Goal: Submit feedback/report problem

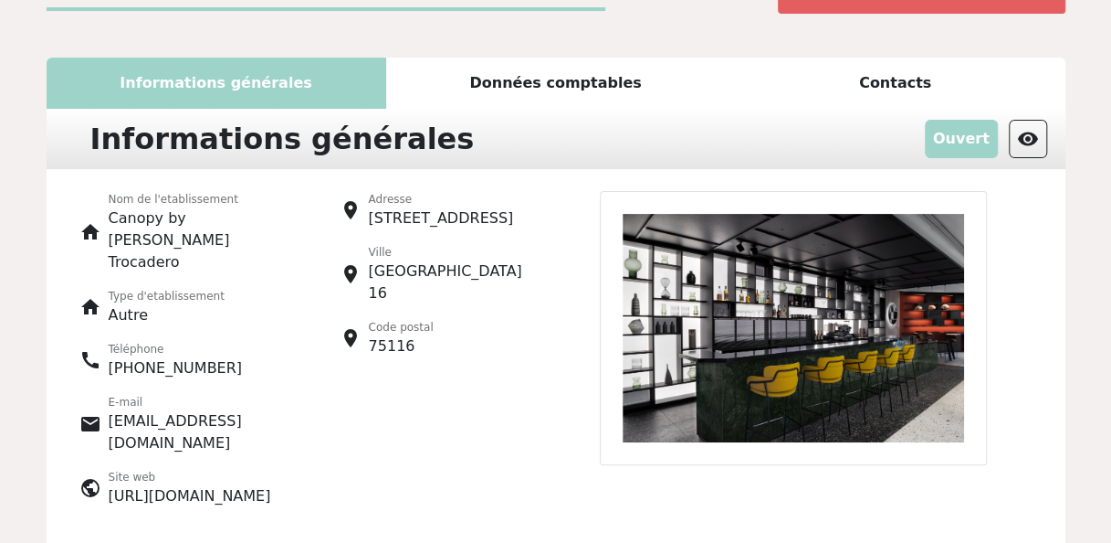
scroll to position [53, 0]
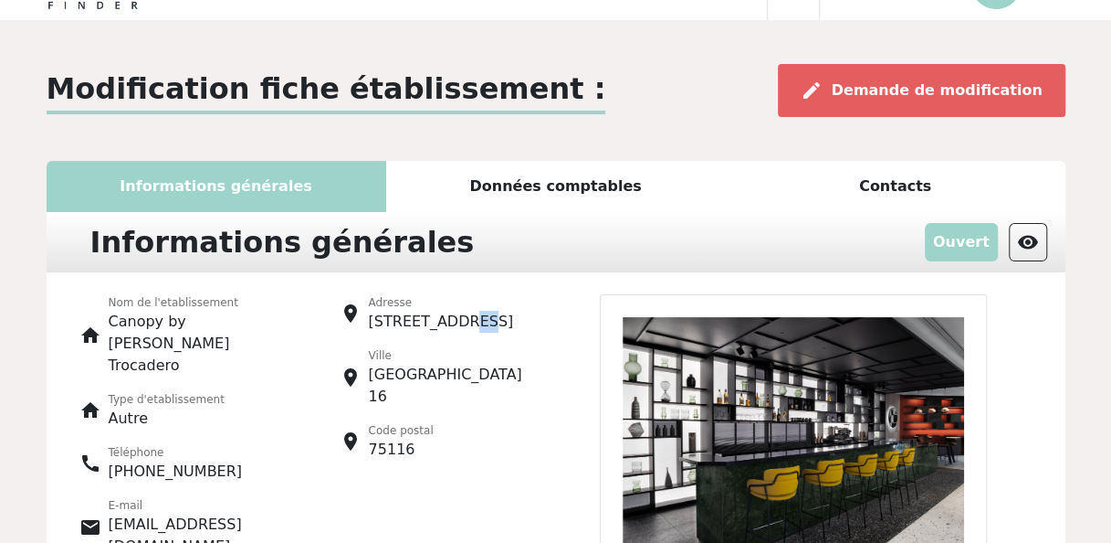
drag, startPoint x: 466, startPoint y: 318, endPoint x: 451, endPoint y: 320, distance: 14.7
click at [451, 320] on p "16, avenue dÕEylau" at bounding box center [441, 322] width 145 height 22
drag, startPoint x: 451, startPoint y: 320, endPoint x: 550, endPoint y: 329, distance: 99.1
click at [550, 329] on div "place Adresse 16, avenue dÕEylau place Ville Paris 16 place Code postal 75116" at bounding box center [426, 459] width 260 height 331
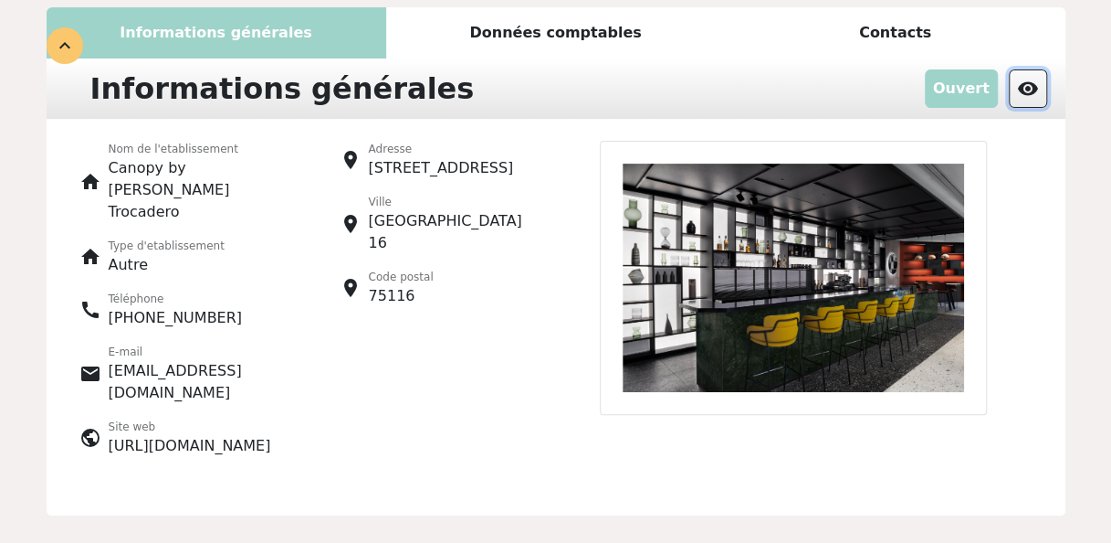
click at [1027, 87] on span "visibility" at bounding box center [1028, 89] width 22 height 22
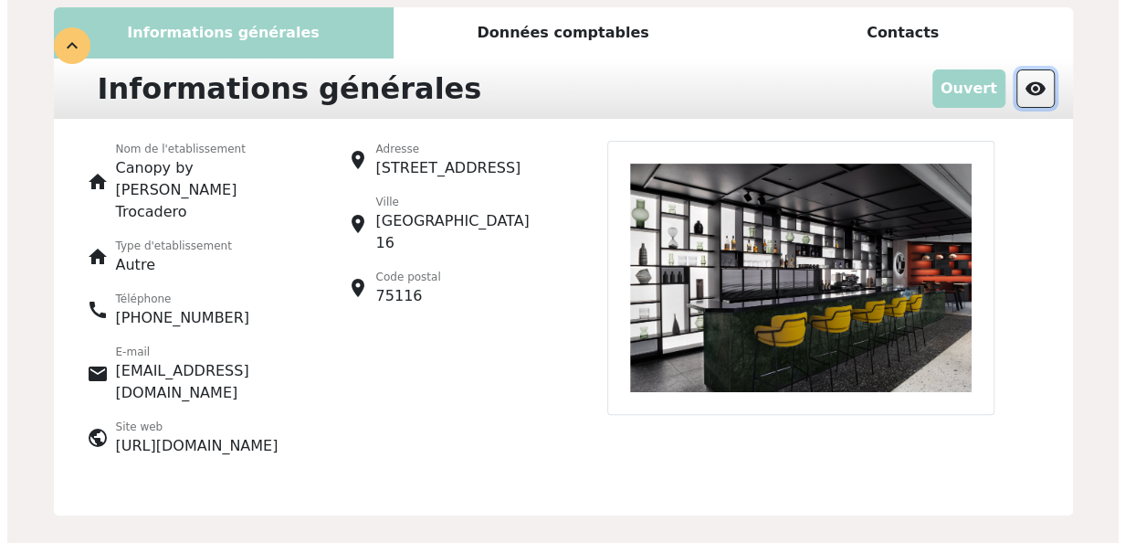
scroll to position [0, 0]
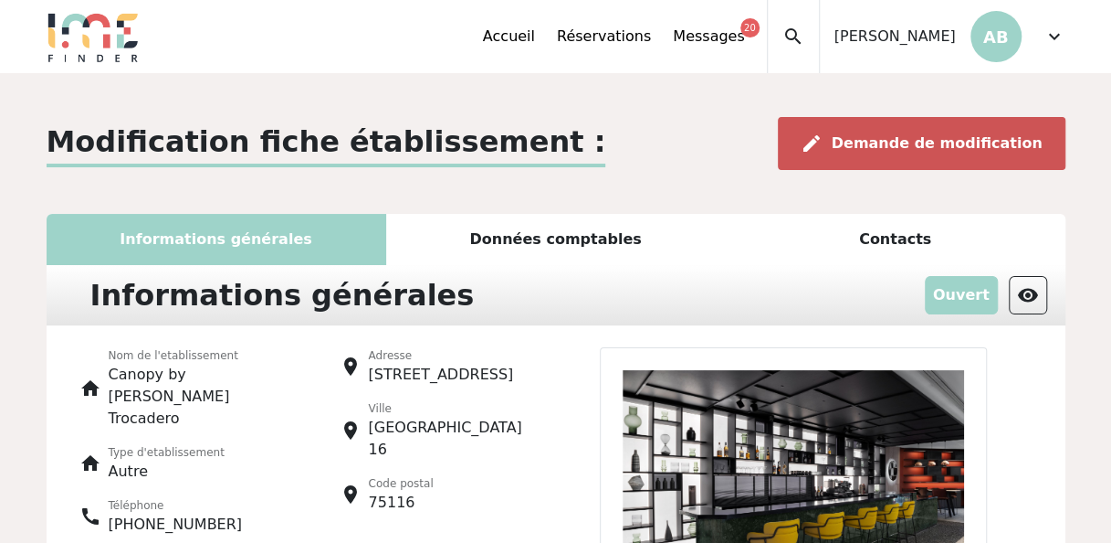
click at [933, 146] on span "Demande de modification" at bounding box center [937, 142] width 211 height 17
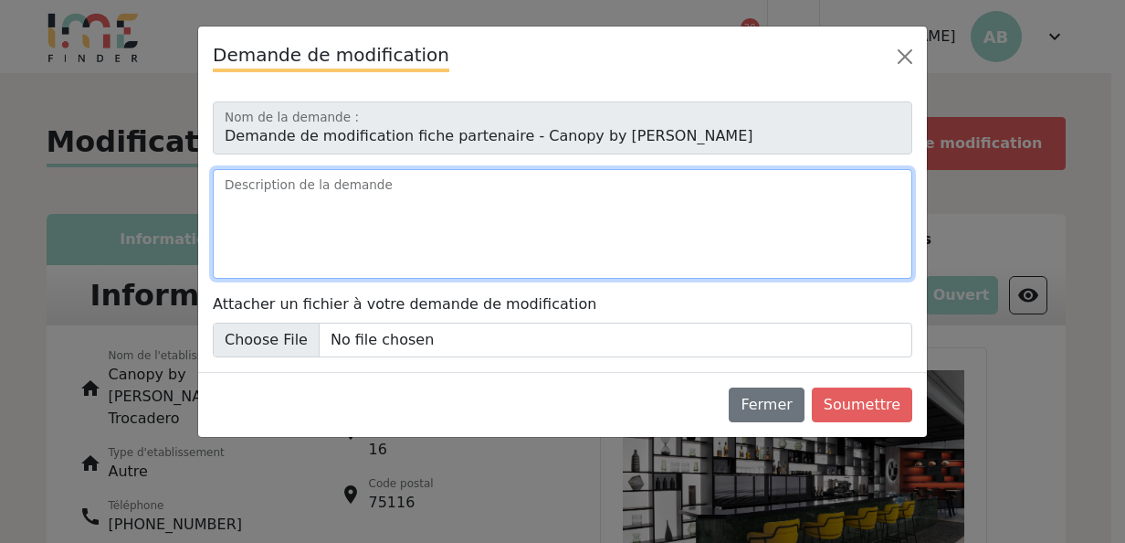
click at [397, 226] on textarea "Description de la demande" at bounding box center [563, 224] width 700 height 110
click at [353, 201] on textarea "Description de la demande" at bounding box center [563, 224] width 700 height 110
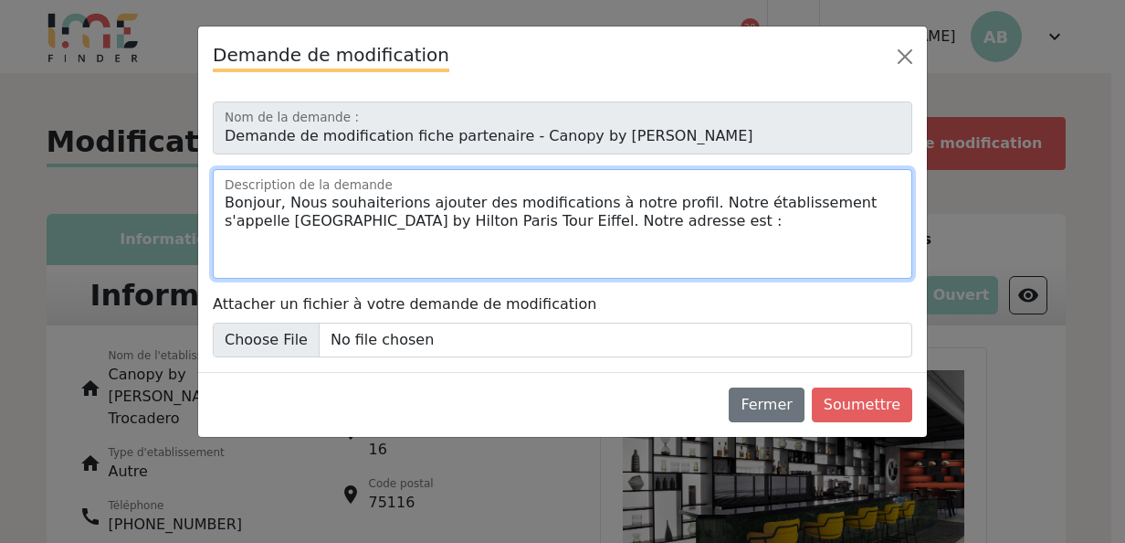
paste textarea "16 Avenue d’Eylau"
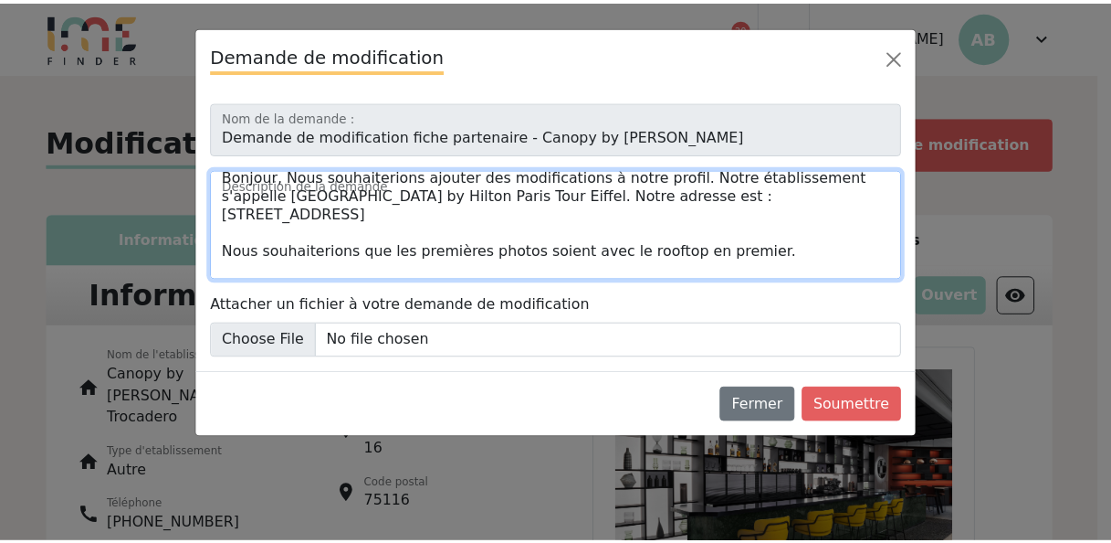
scroll to position [44, 0]
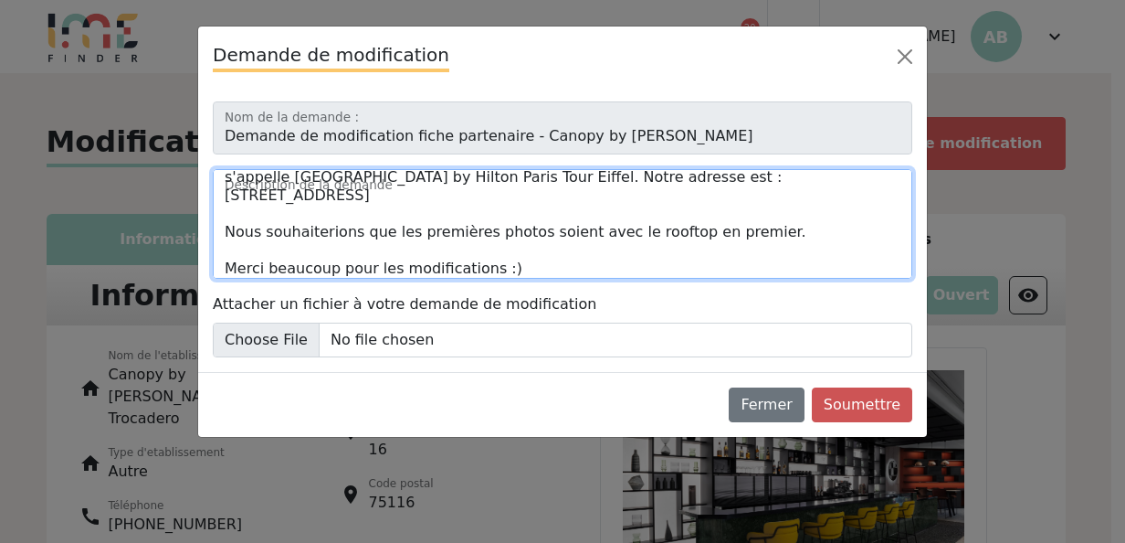
type textarea "Bonjour, Nous souhaiterions ajouter des modifications à notre profil. Notre éta…"
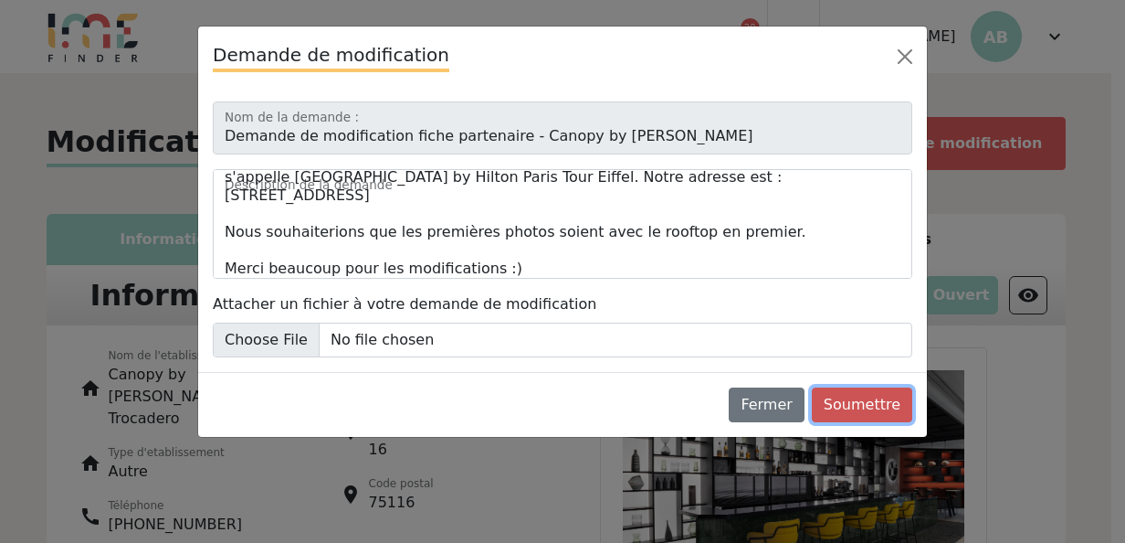
click at [837, 409] on button "Soumettre" at bounding box center [862, 404] width 100 height 35
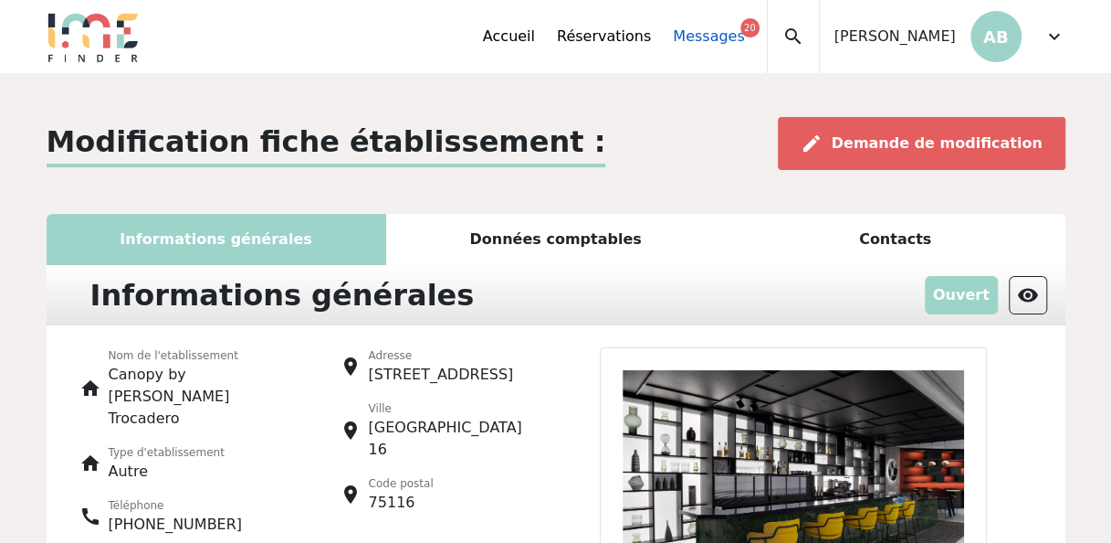
click at [738, 33] on link "Messages 20" at bounding box center [708, 37] width 71 height 22
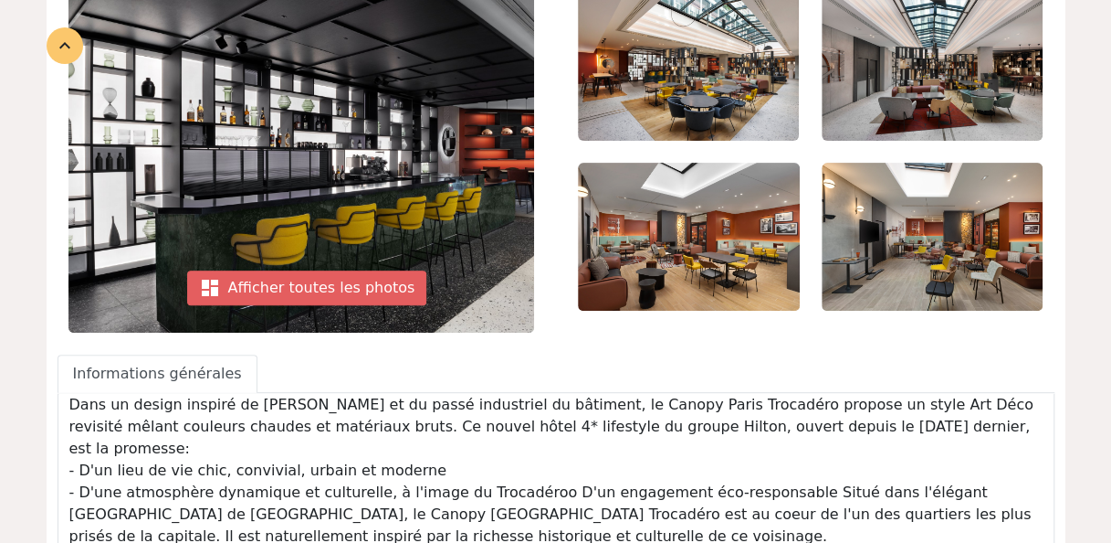
scroll to position [227, 0]
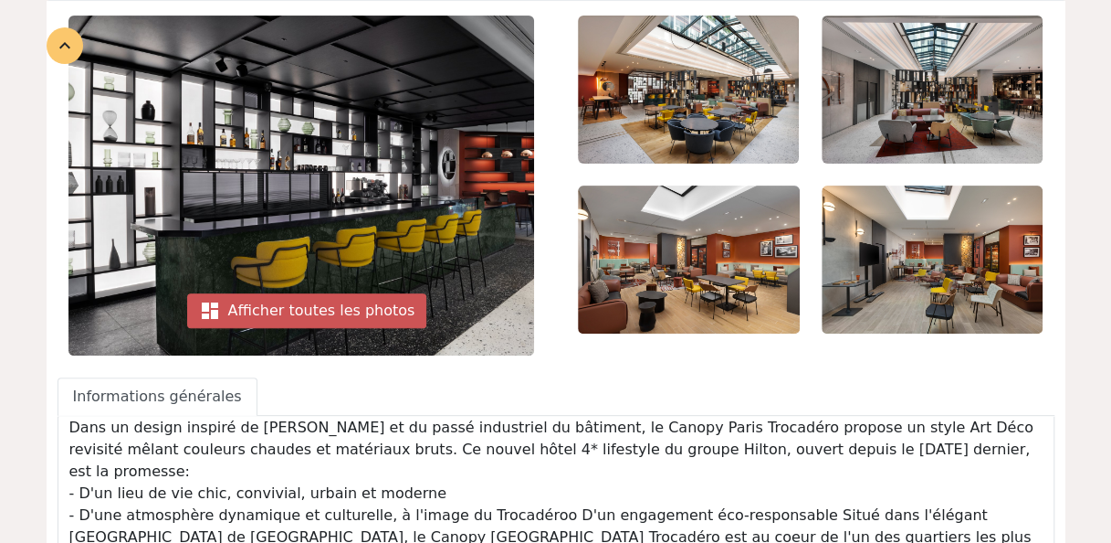
click at [348, 301] on div "dashboard Afficher toutes les photos" at bounding box center [307, 310] width 240 height 35
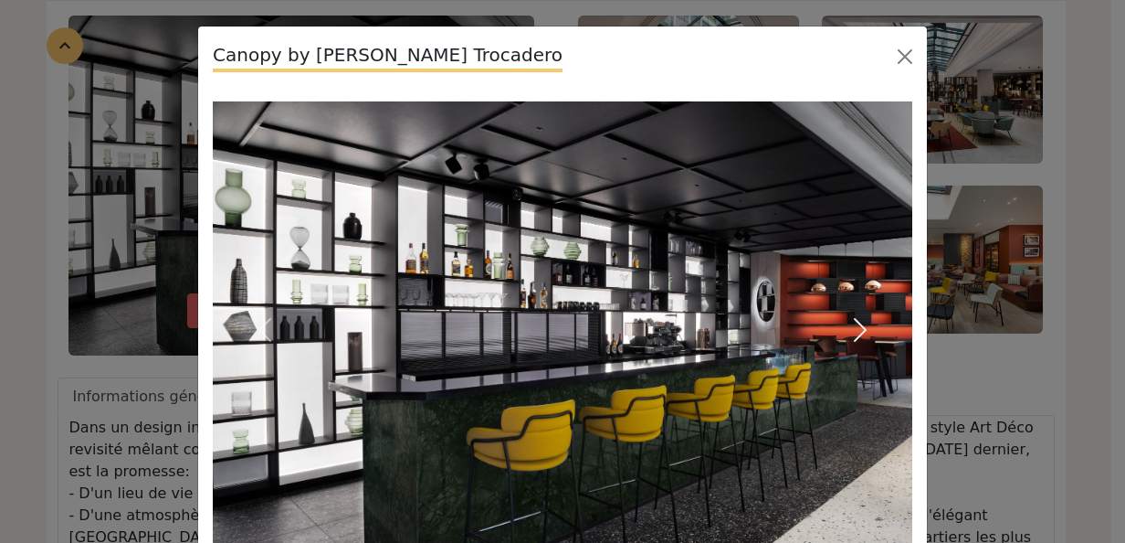
click at [868, 321] on button "Next" at bounding box center [859, 329] width 105 height 457
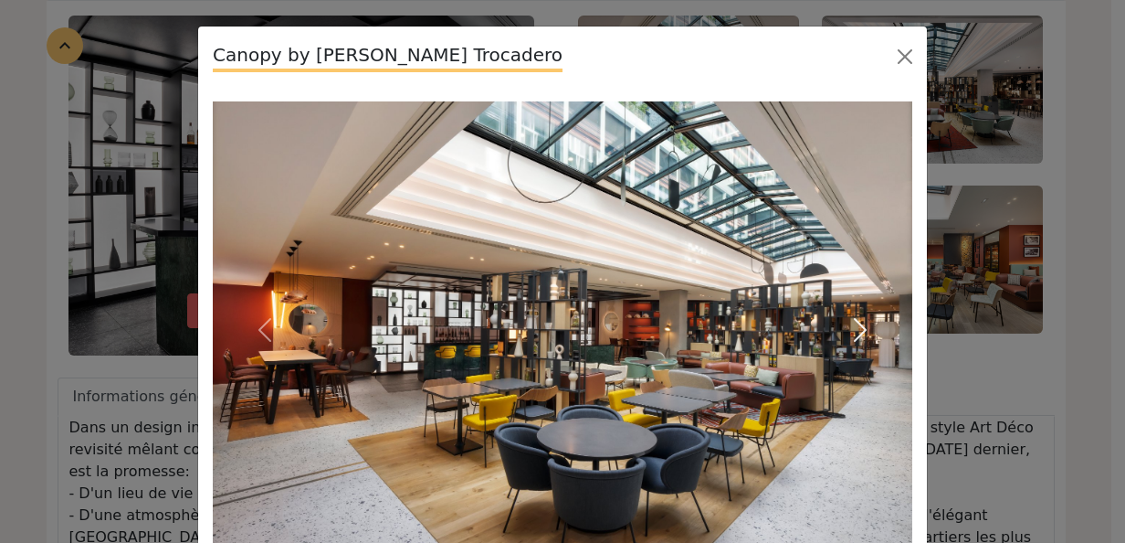
click at [852, 324] on span "button" at bounding box center [860, 329] width 29 height 29
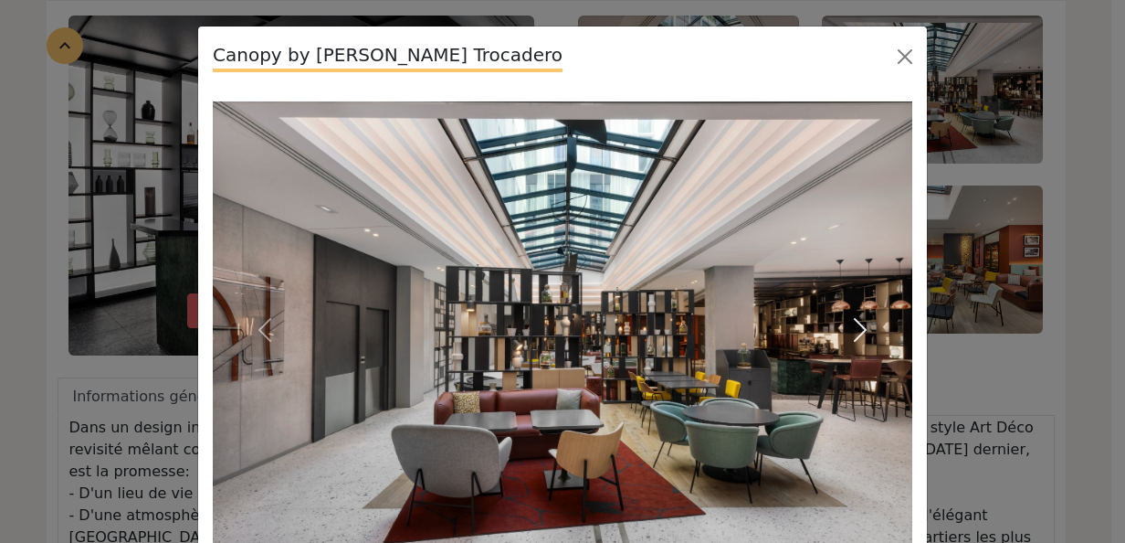
click at [852, 324] on span "button" at bounding box center [860, 329] width 29 height 29
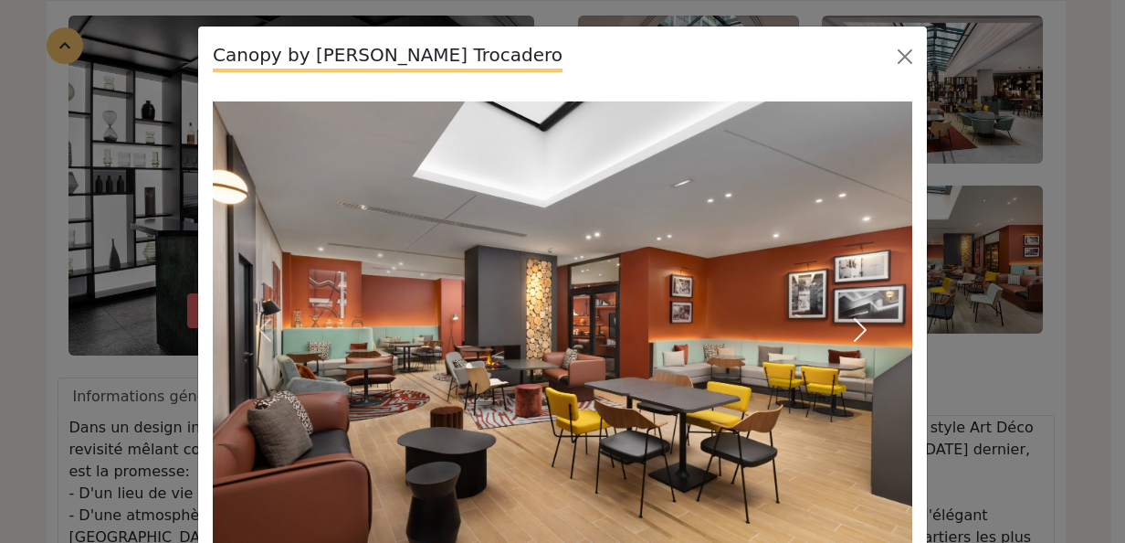
click at [852, 324] on span "button" at bounding box center [860, 329] width 29 height 29
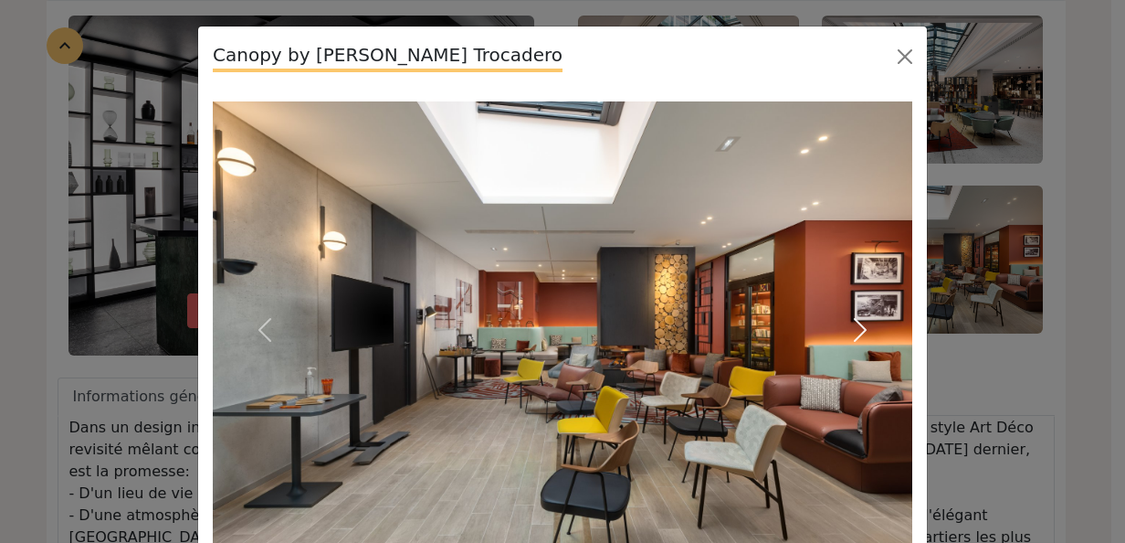
click at [852, 324] on span "button" at bounding box center [860, 329] width 29 height 29
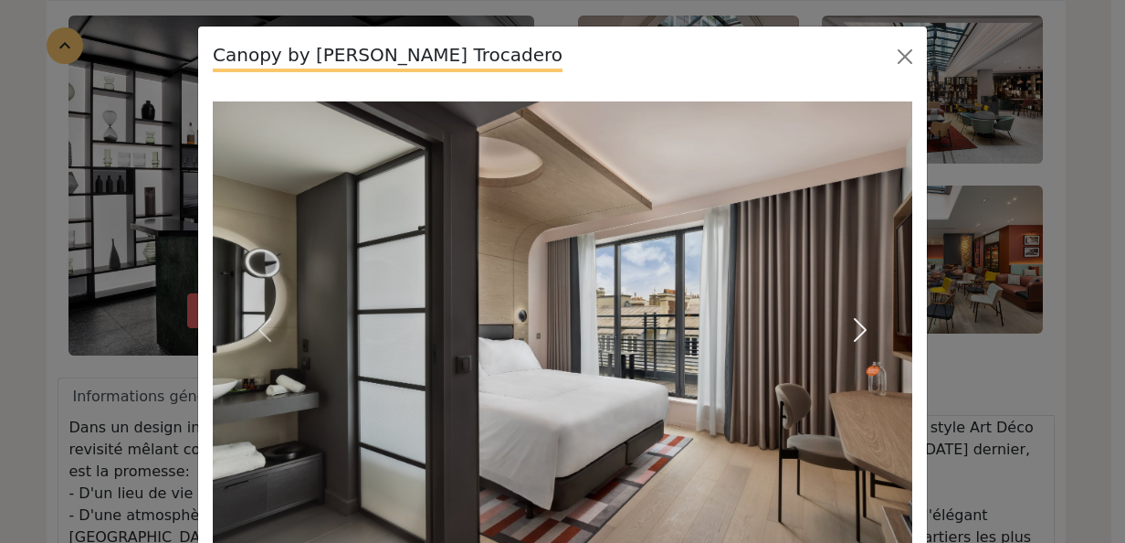
click at [852, 324] on span "button" at bounding box center [860, 329] width 29 height 29
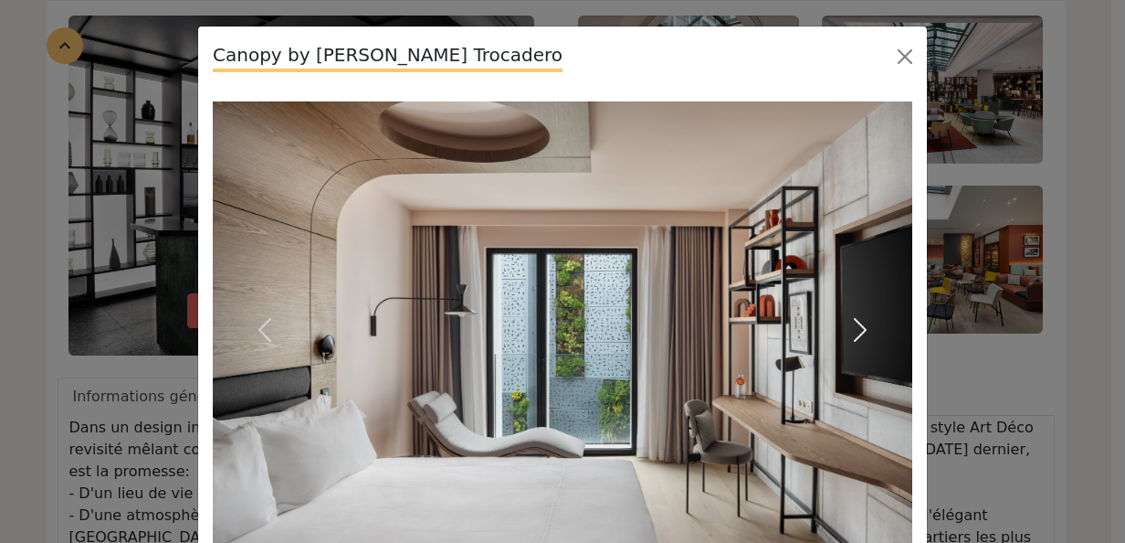
click at [852, 324] on span "button" at bounding box center [860, 329] width 29 height 29
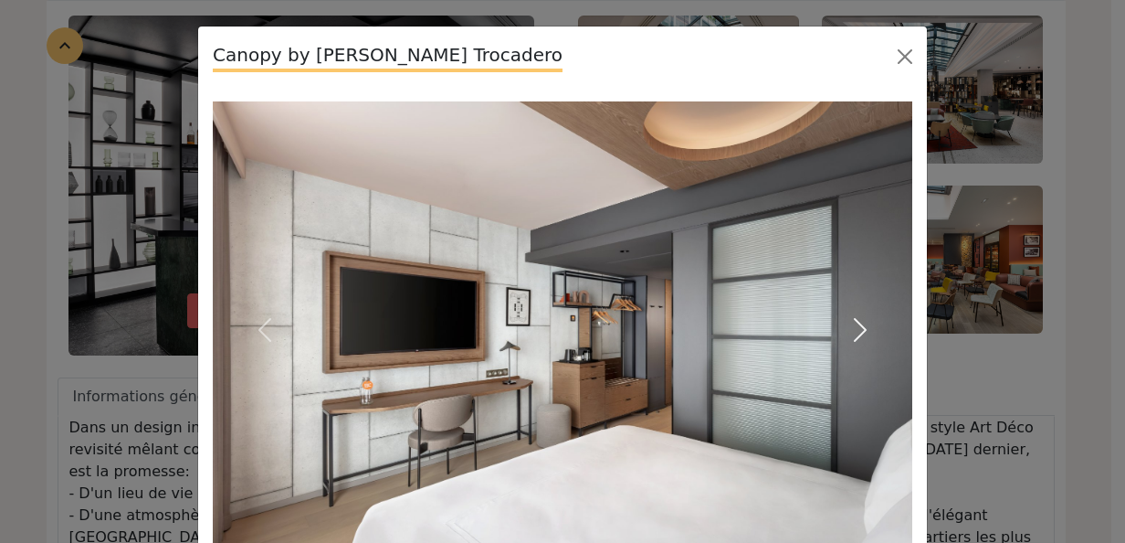
click at [852, 324] on span "button" at bounding box center [860, 329] width 29 height 29
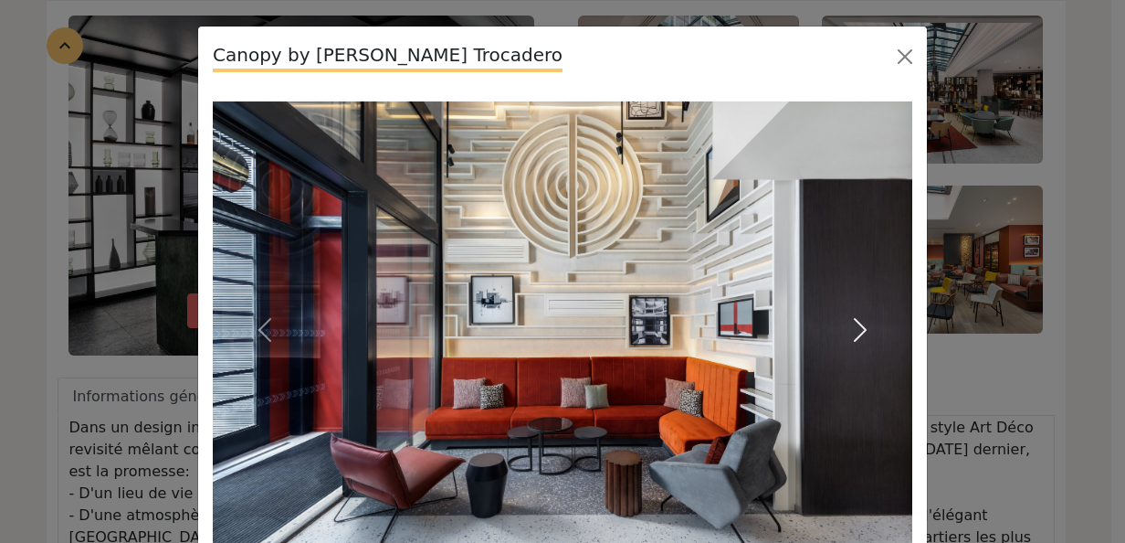
click at [852, 324] on span "button" at bounding box center [860, 329] width 29 height 29
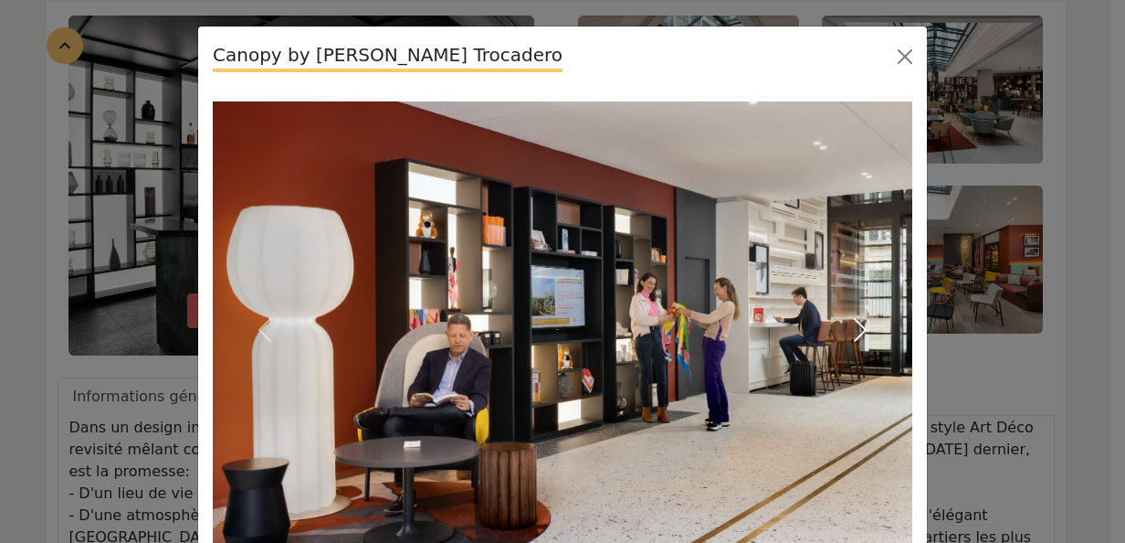
click at [852, 324] on span "button" at bounding box center [860, 329] width 29 height 29
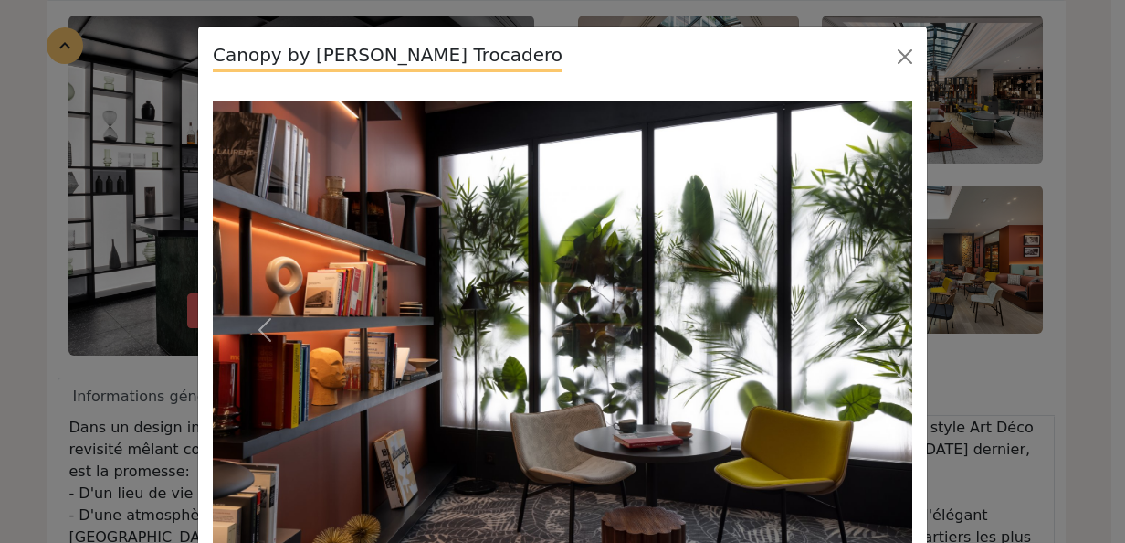
click at [852, 324] on span "button" at bounding box center [860, 329] width 29 height 29
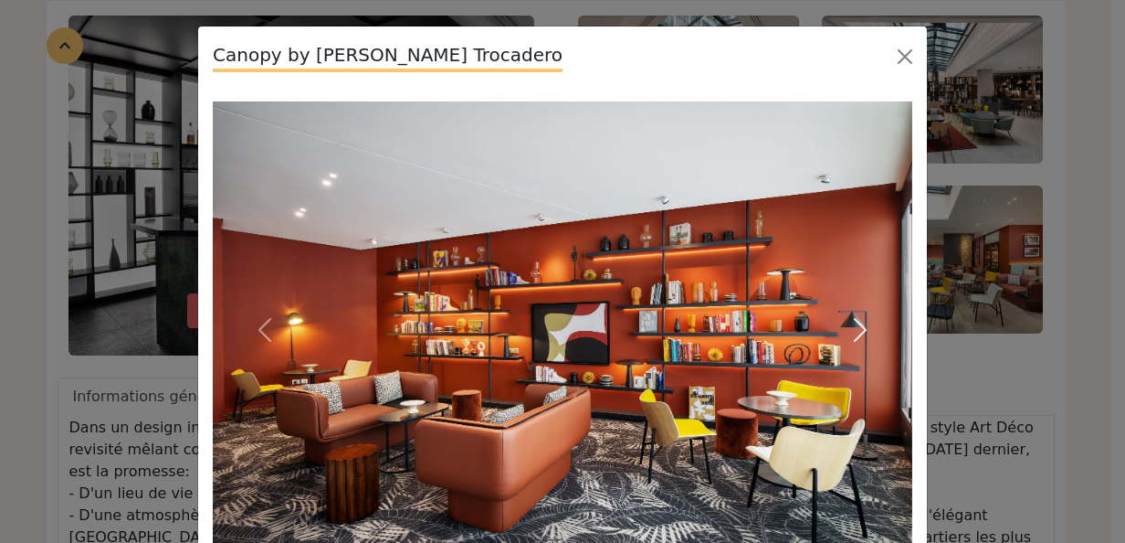
click at [852, 324] on span "button" at bounding box center [860, 329] width 29 height 29
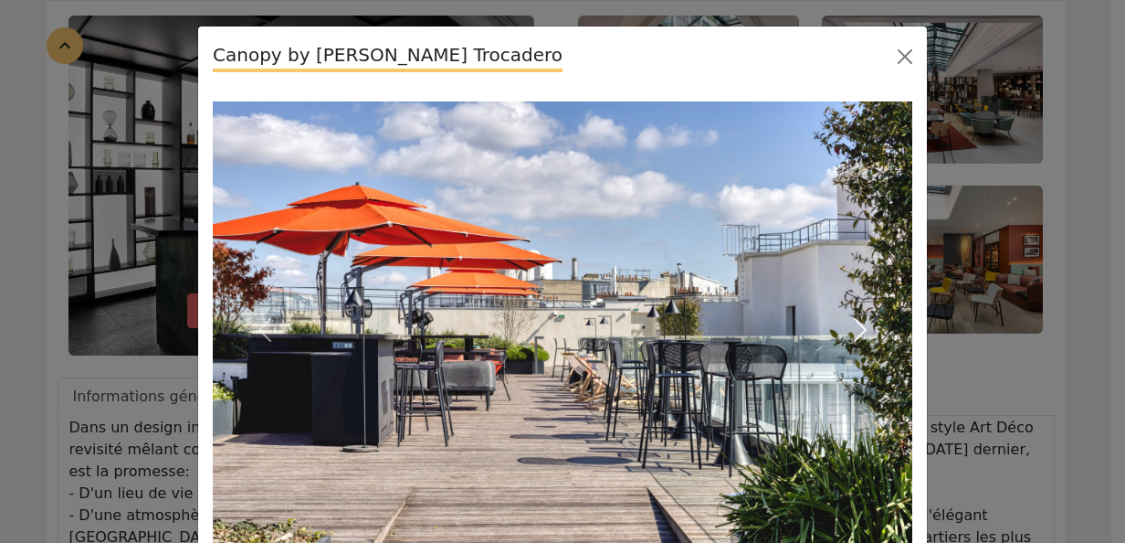
click at [852, 324] on span "button" at bounding box center [860, 329] width 29 height 29
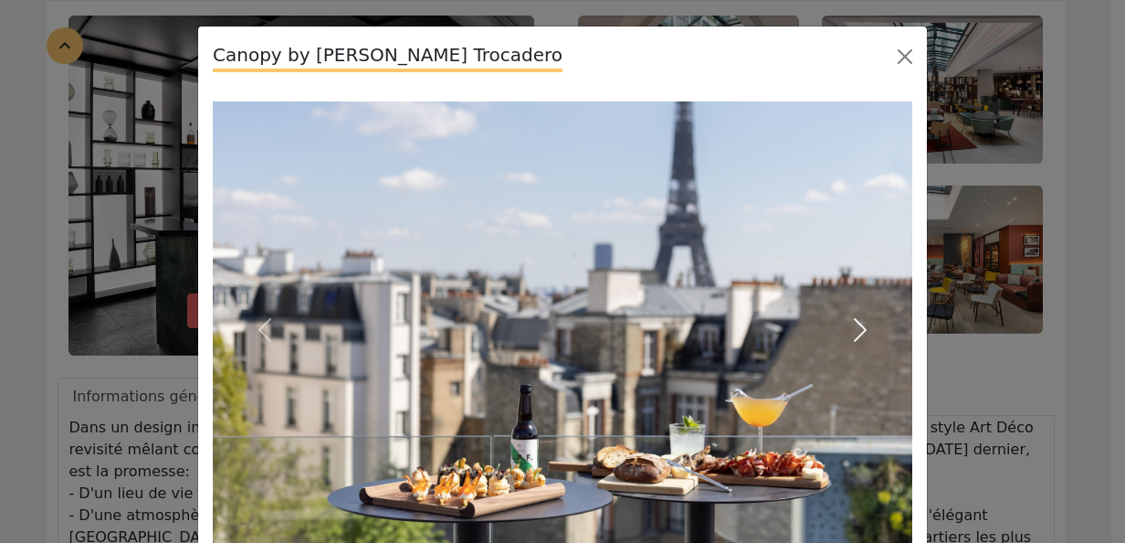
click at [852, 324] on span "button" at bounding box center [860, 329] width 29 height 29
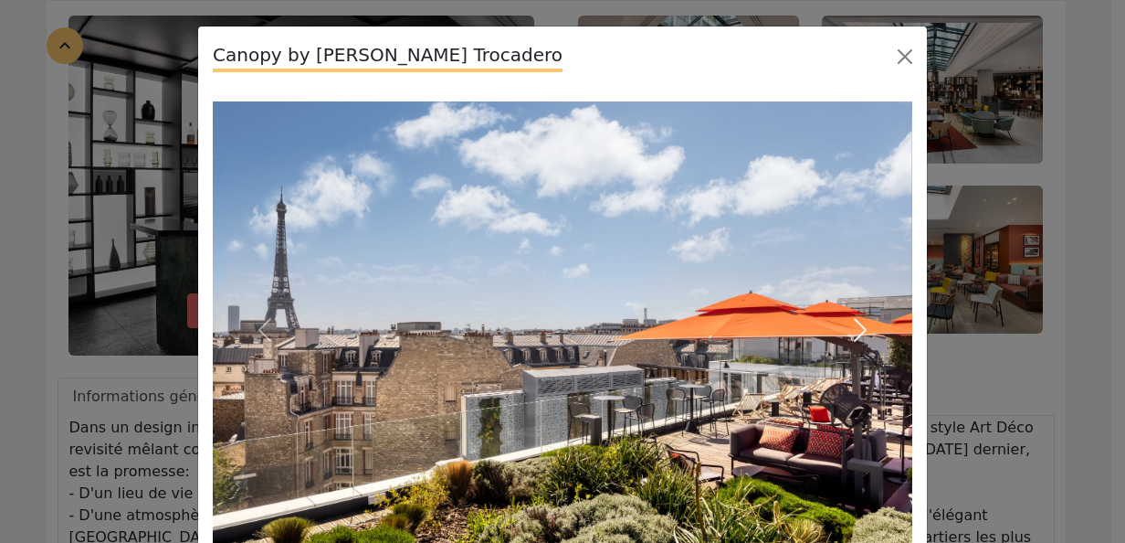
click at [852, 324] on span "button" at bounding box center [860, 329] width 29 height 29
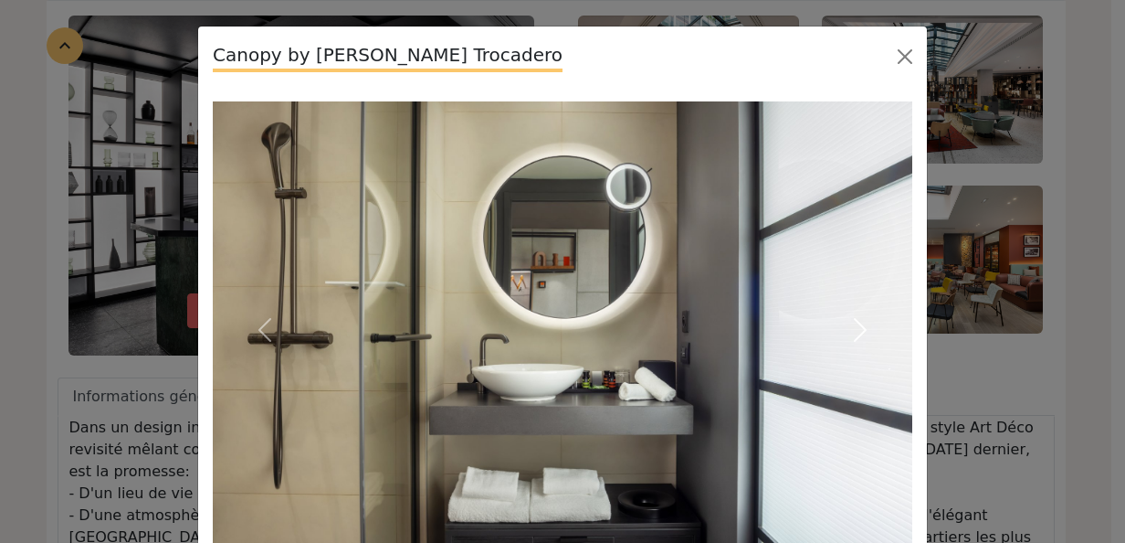
click at [852, 324] on span "button" at bounding box center [860, 329] width 29 height 29
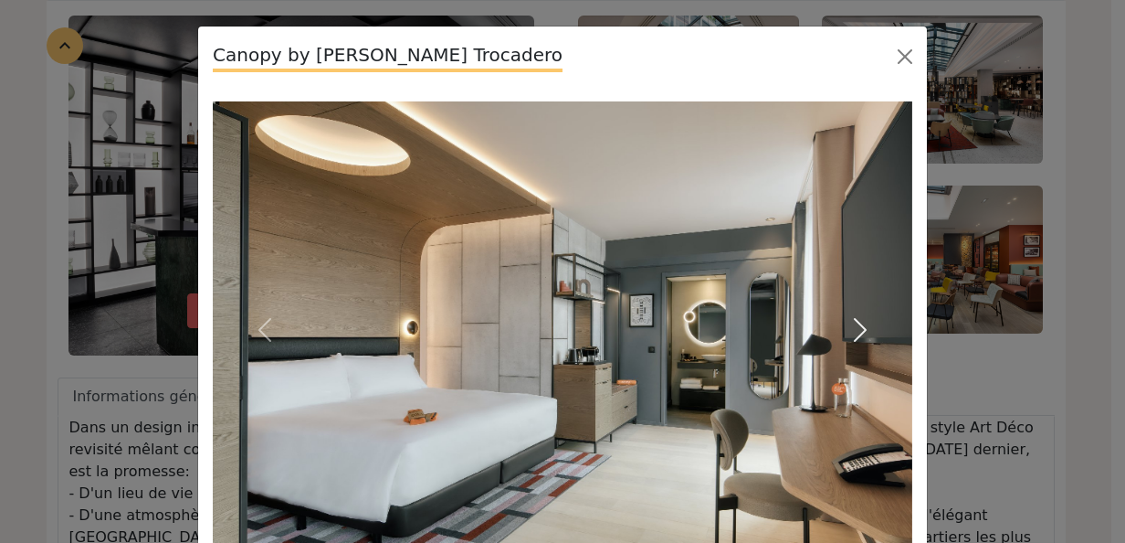
click at [852, 324] on span "button" at bounding box center [860, 329] width 29 height 29
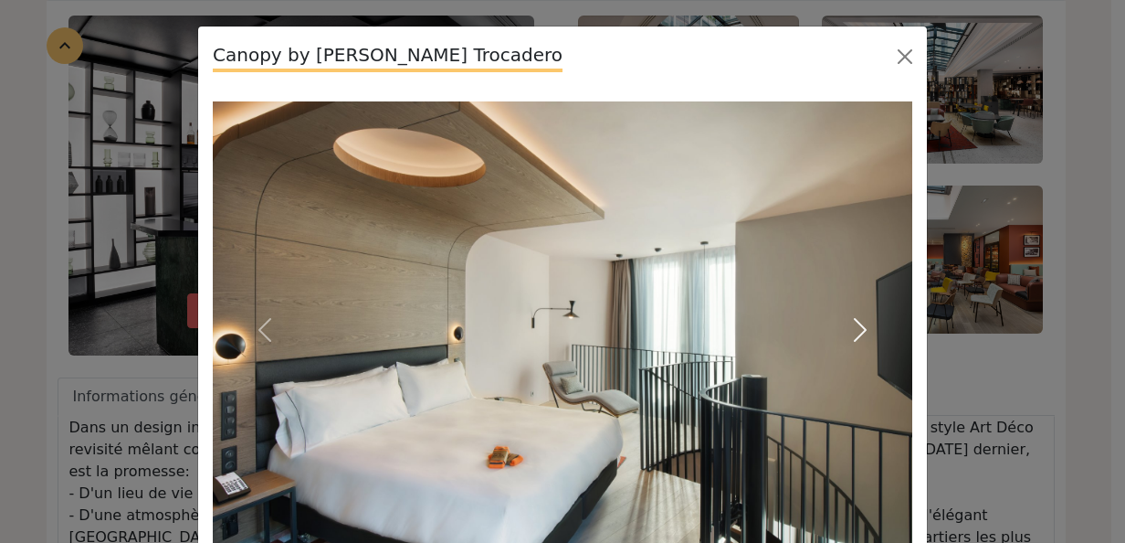
click at [852, 324] on span "button" at bounding box center [860, 329] width 29 height 29
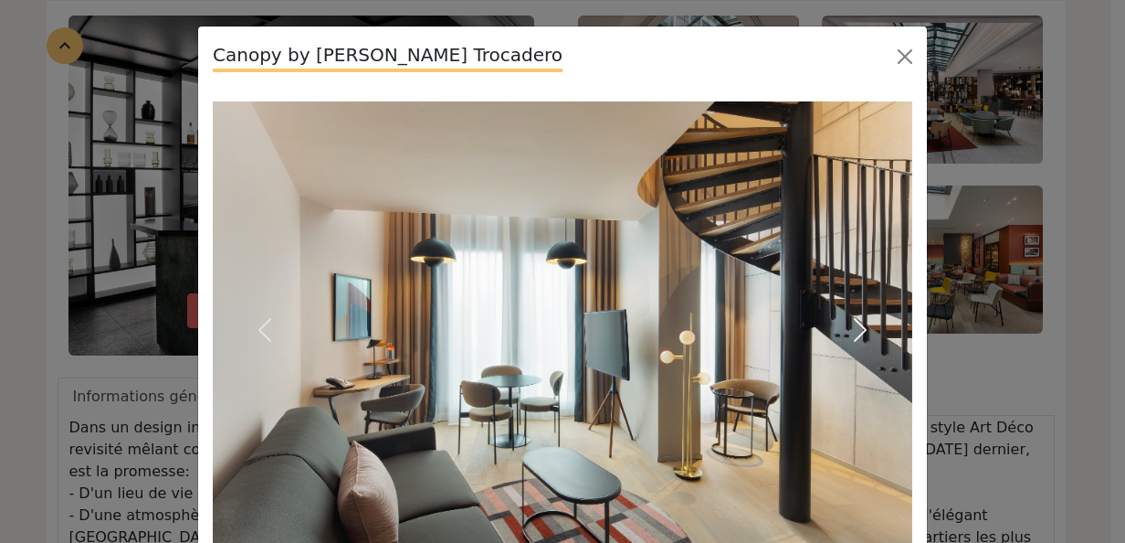
click at [852, 324] on span "button" at bounding box center [860, 329] width 29 height 29
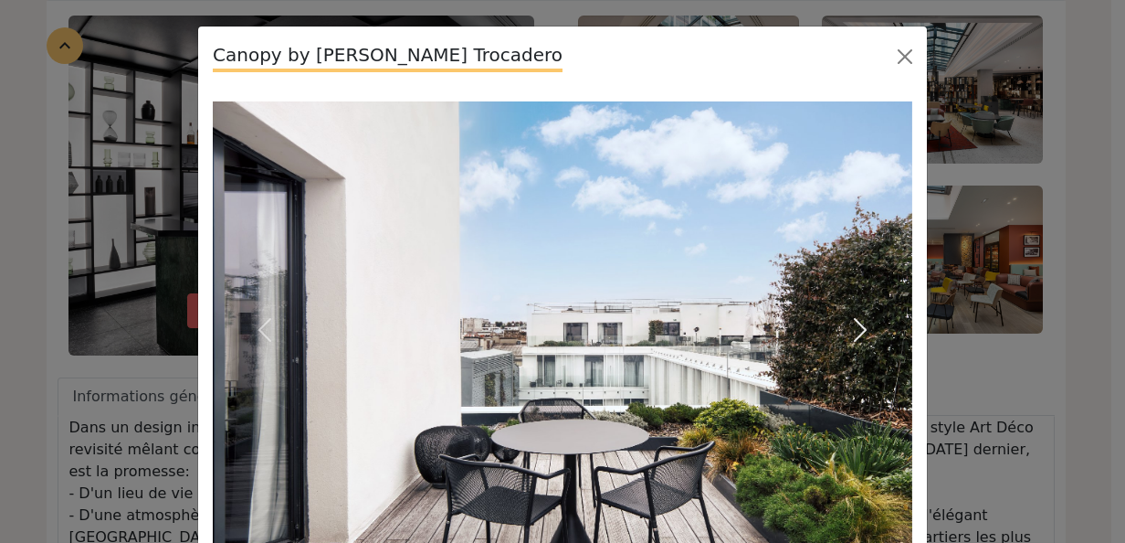
click at [852, 324] on span "button" at bounding box center [860, 329] width 29 height 29
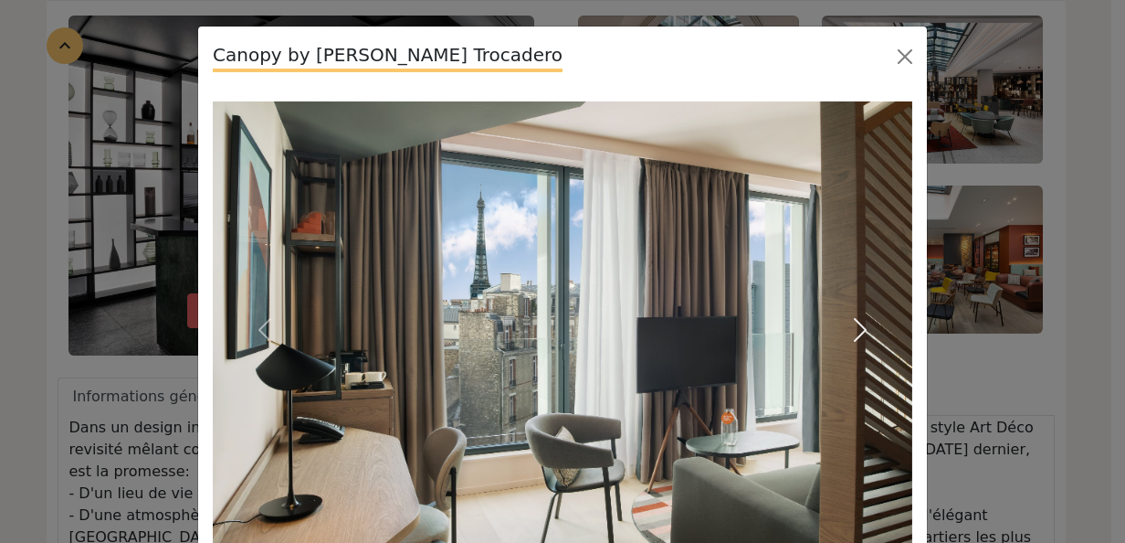
click at [852, 324] on span "button" at bounding box center [860, 329] width 29 height 29
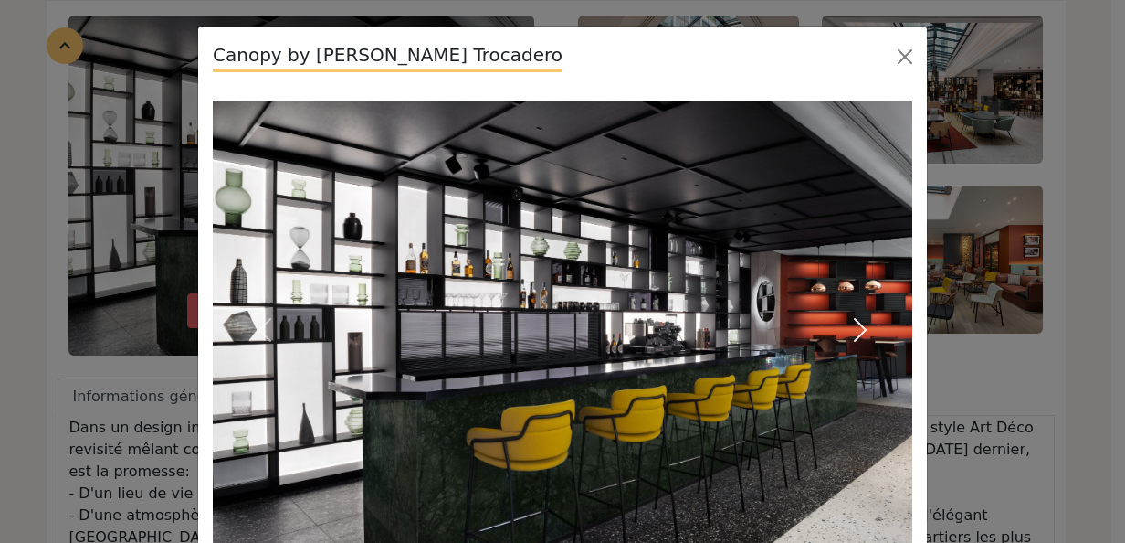
click at [852, 324] on span "button" at bounding box center [860, 329] width 29 height 29
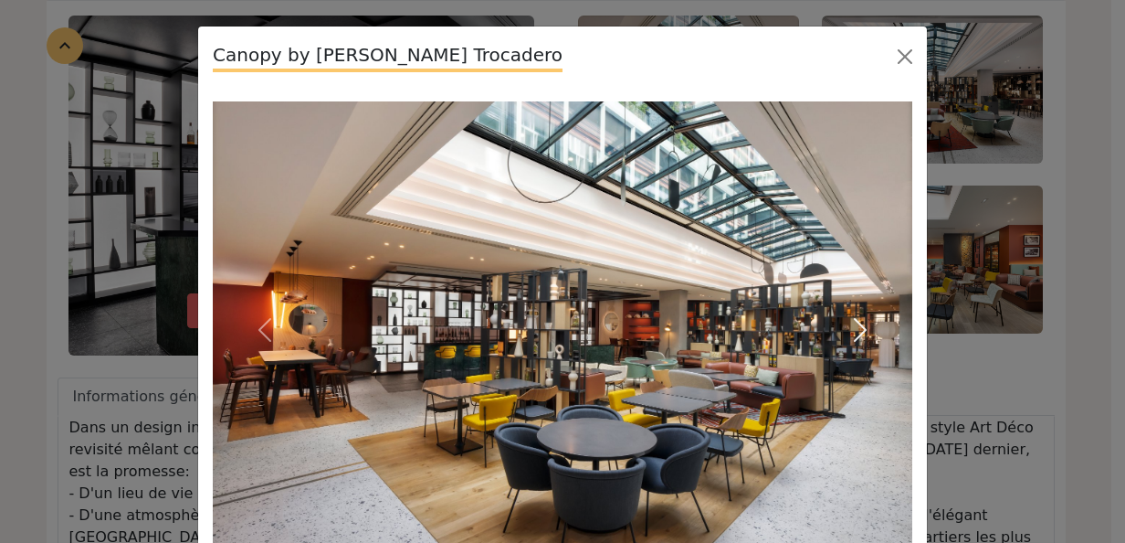
click at [852, 324] on span "button" at bounding box center [860, 329] width 29 height 29
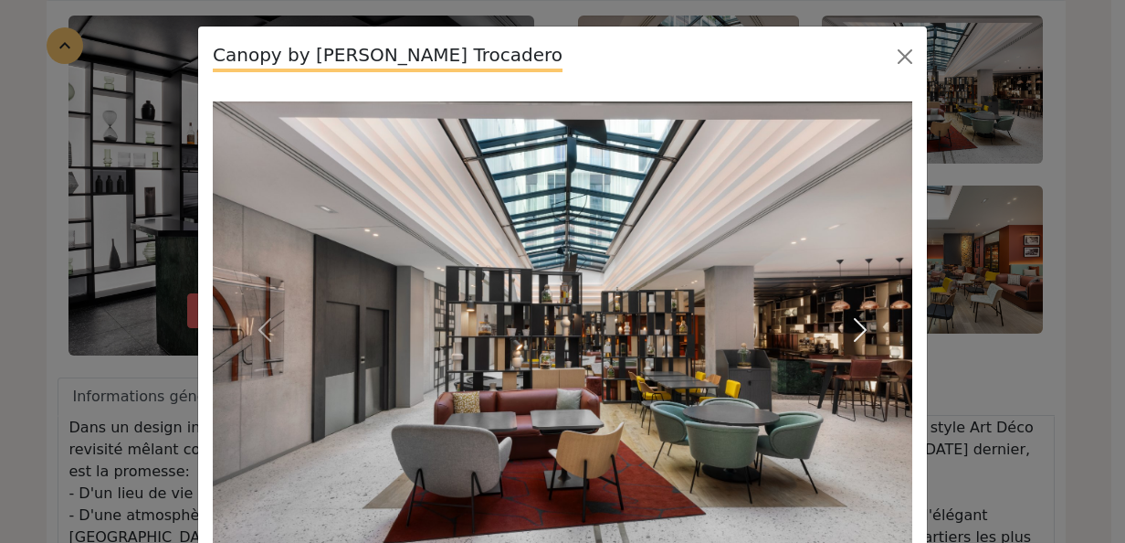
click at [852, 324] on span "button" at bounding box center [860, 329] width 29 height 29
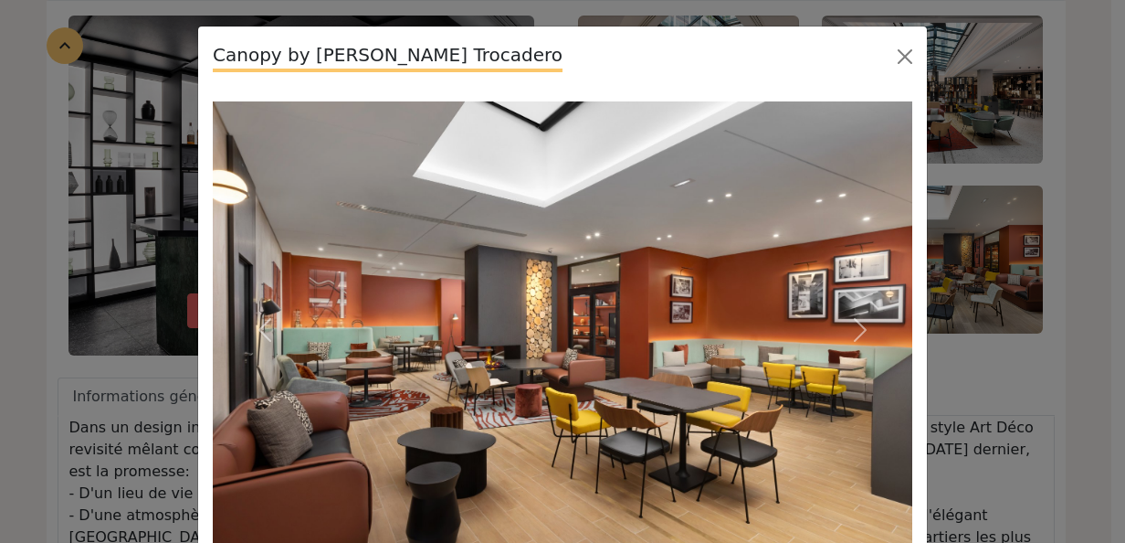
click at [974, 301] on div "Canopy by Hilton Paris Trocadero Previous" at bounding box center [562, 271] width 1125 height 543
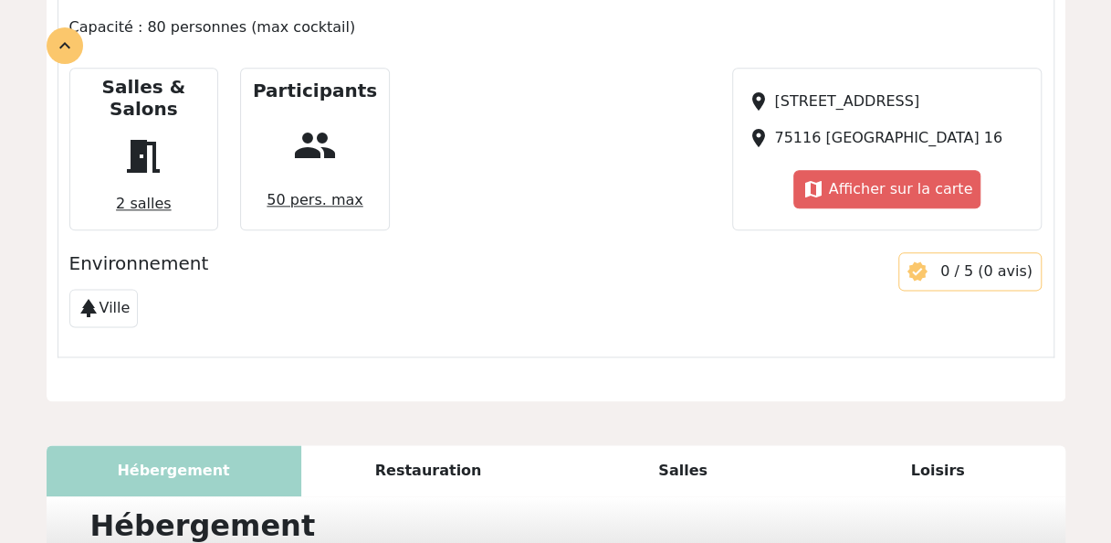
scroll to position [1324, 0]
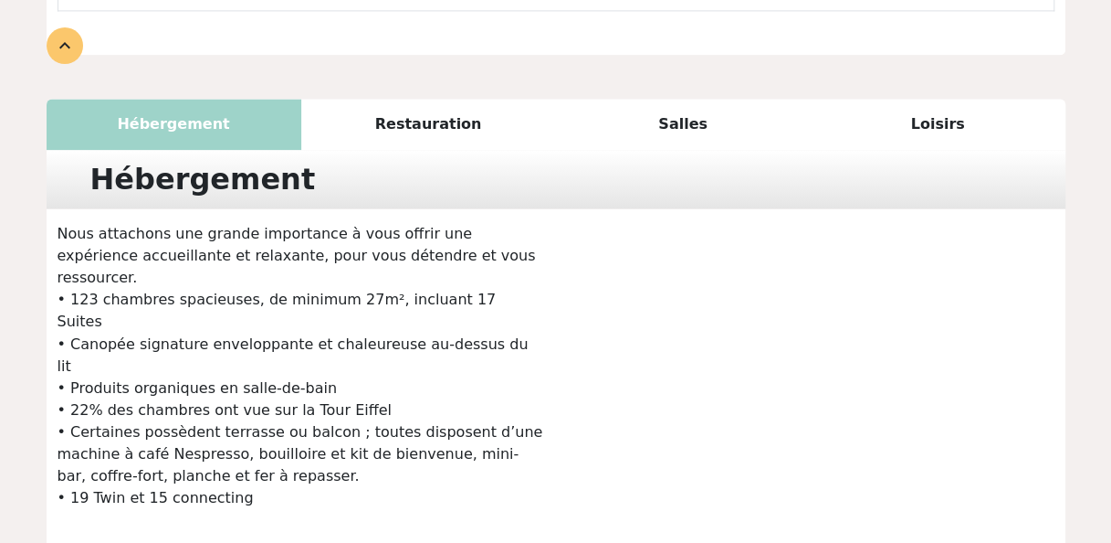
click at [429, 99] on div "Restauration" at bounding box center [428, 124] width 255 height 51
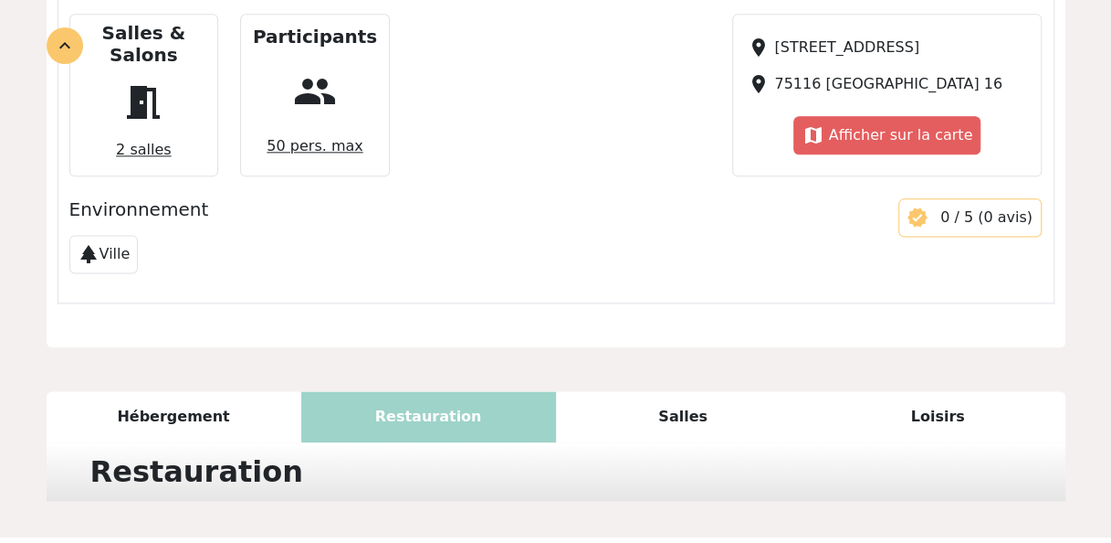
scroll to position [1259, 0]
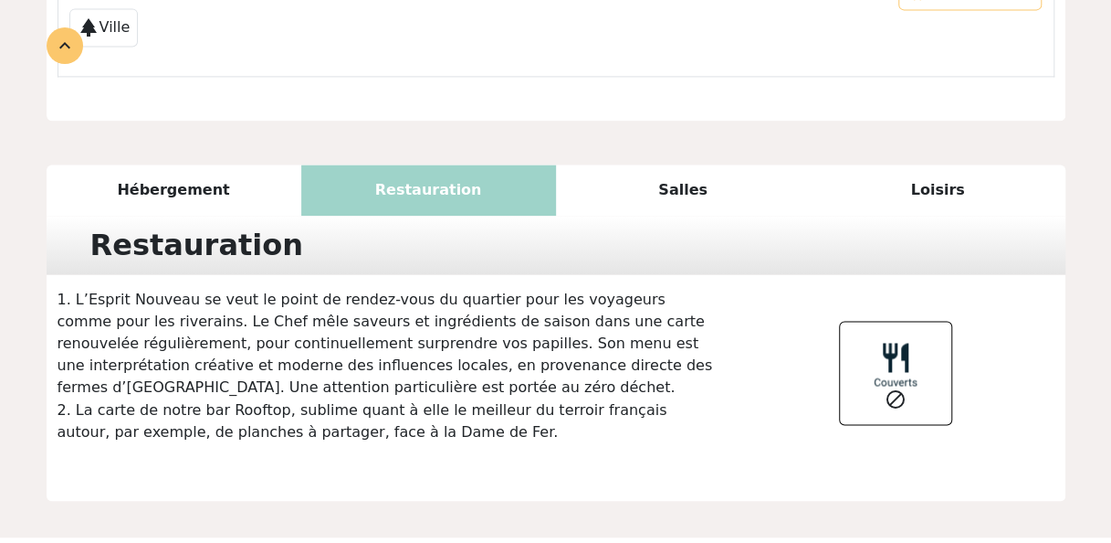
click at [701, 164] on div "Salles" at bounding box center [683, 189] width 255 height 51
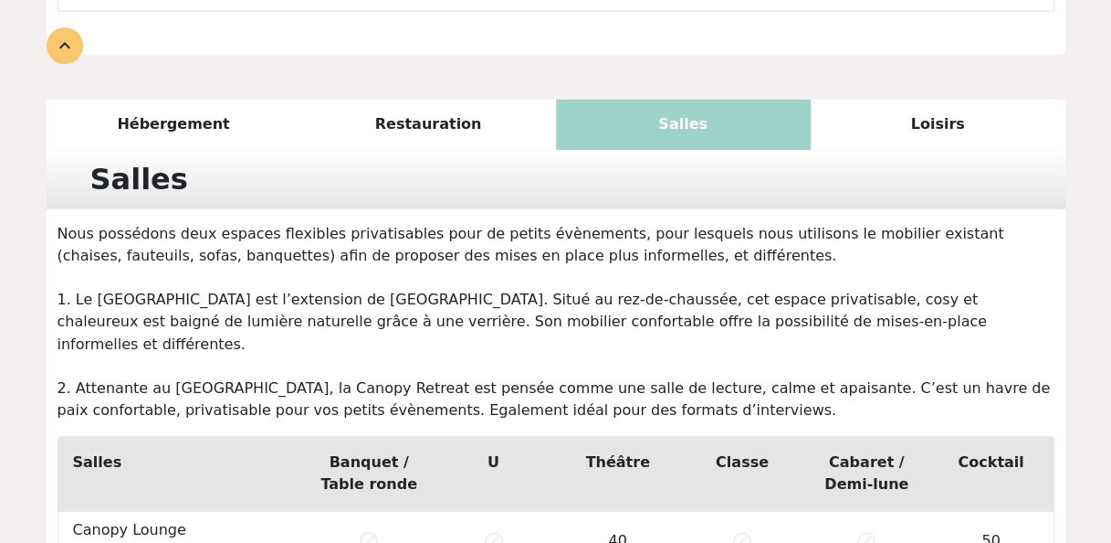
scroll to position [1489, 0]
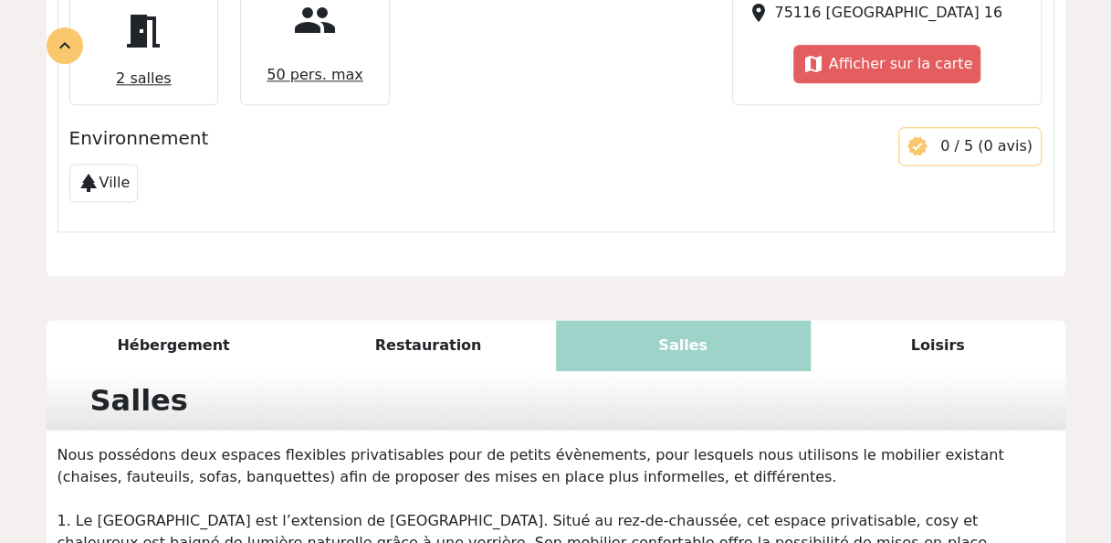
click at [908, 371] on div "Salles" at bounding box center [556, 400] width 1019 height 58
click at [910, 320] on div "Loisirs" at bounding box center [938, 345] width 255 height 51
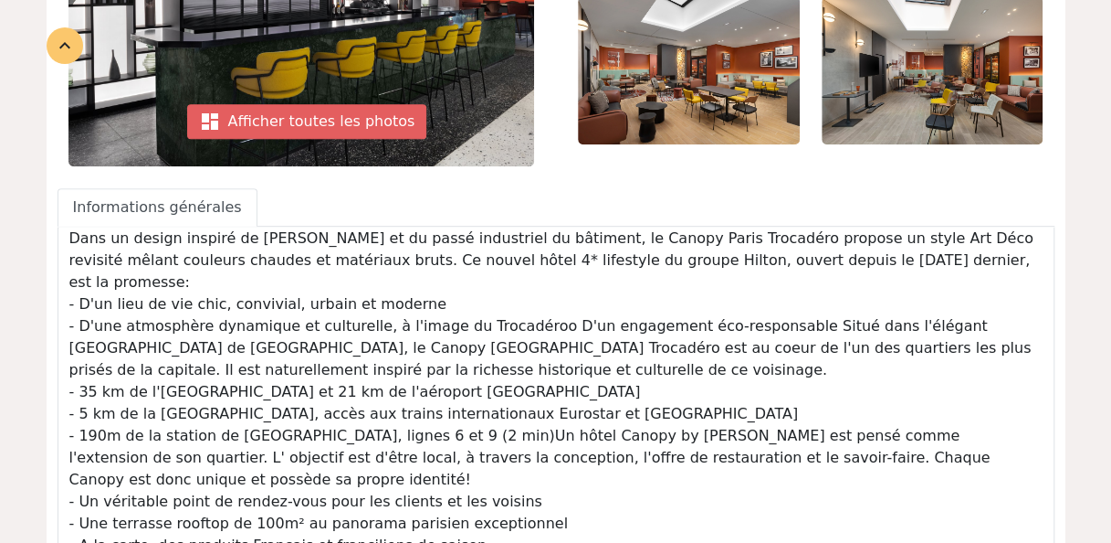
scroll to position [4, 0]
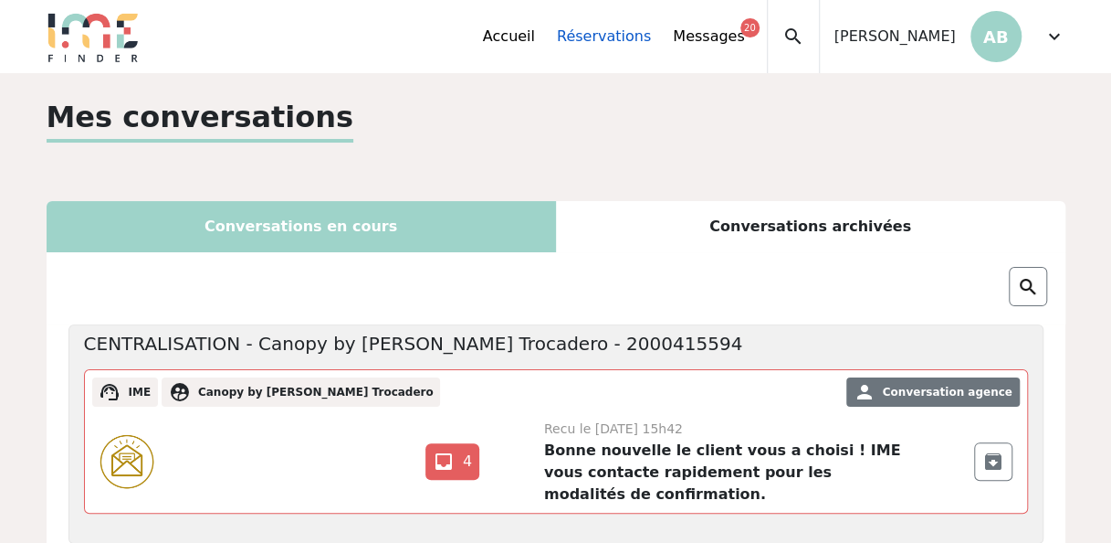
click at [651, 42] on link "Réservations" at bounding box center [604, 37] width 94 height 22
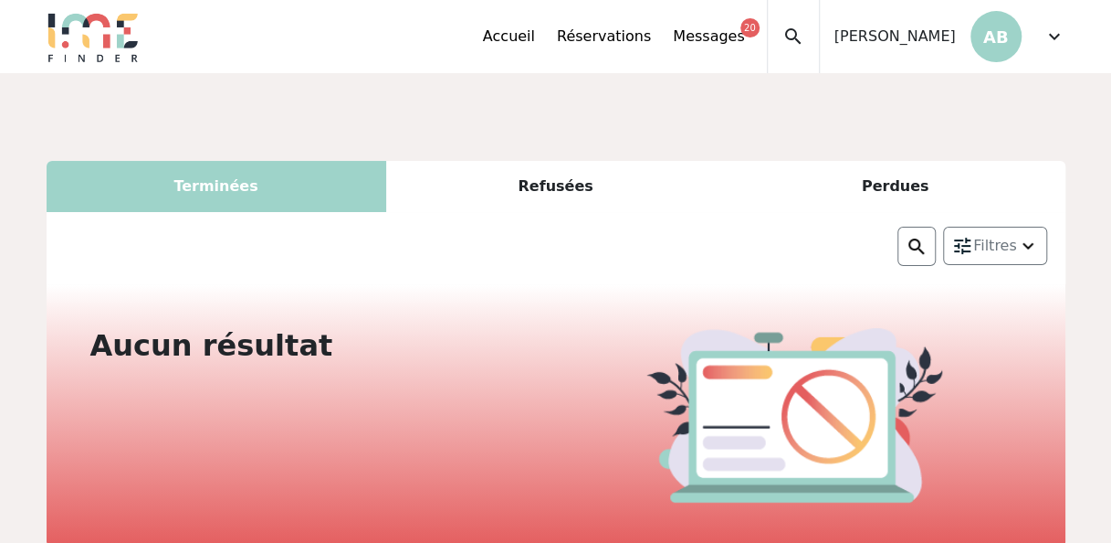
click at [252, 175] on div "Terminées" at bounding box center [217, 186] width 340 height 51
click at [535, 33] on link "Accueil" at bounding box center [509, 37] width 52 height 22
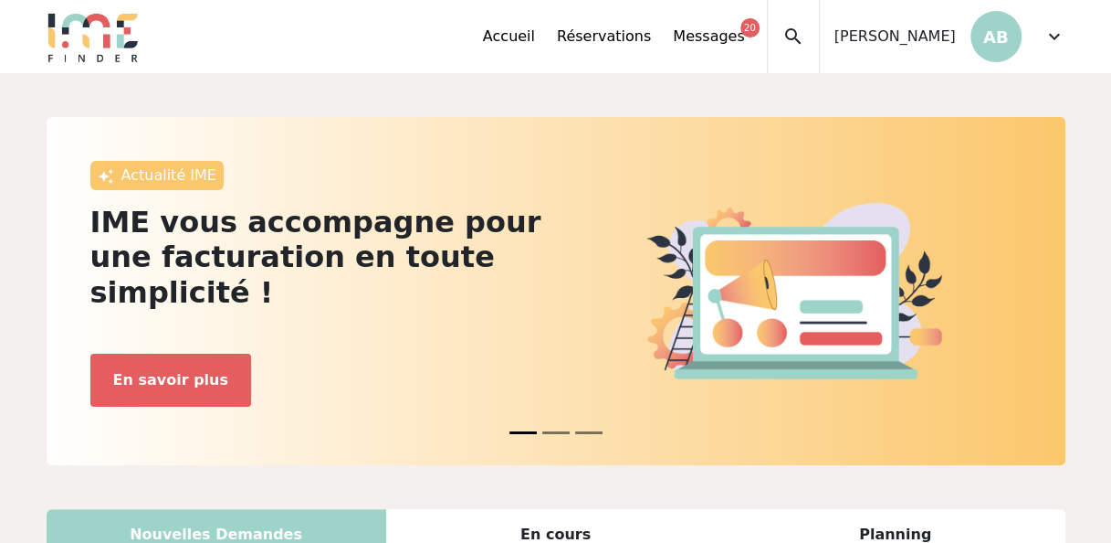
click at [1046, 26] on span "expand_more" at bounding box center [1055, 37] width 22 height 22
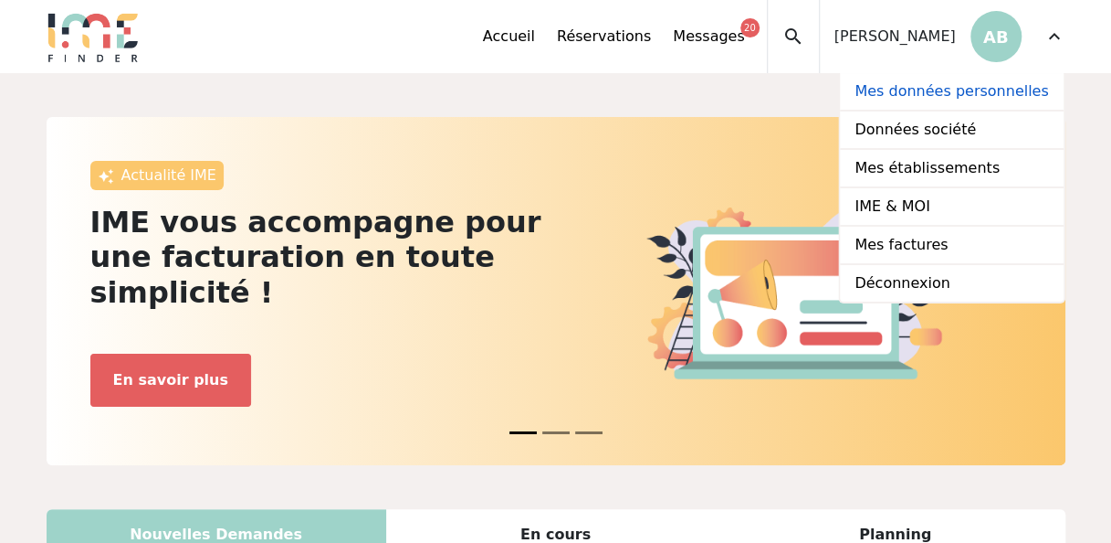
click at [999, 90] on link "Mes données personnelles" at bounding box center [951, 92] width 223 height 38
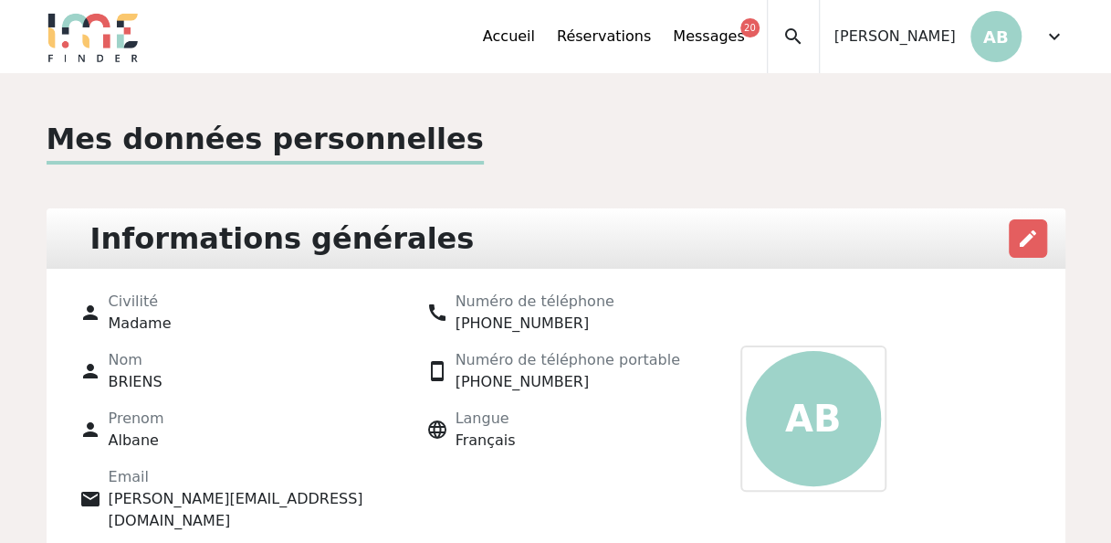
click at [1041, 26] on div "Accueil Réservations Messages 20 Mes données personnelles Données société Mes é…" at bounding box center [774, 36] width 583 height 73
click at [1048, 44] on span "expand_more" at bounding box center [1055, 37] width 22 height 22
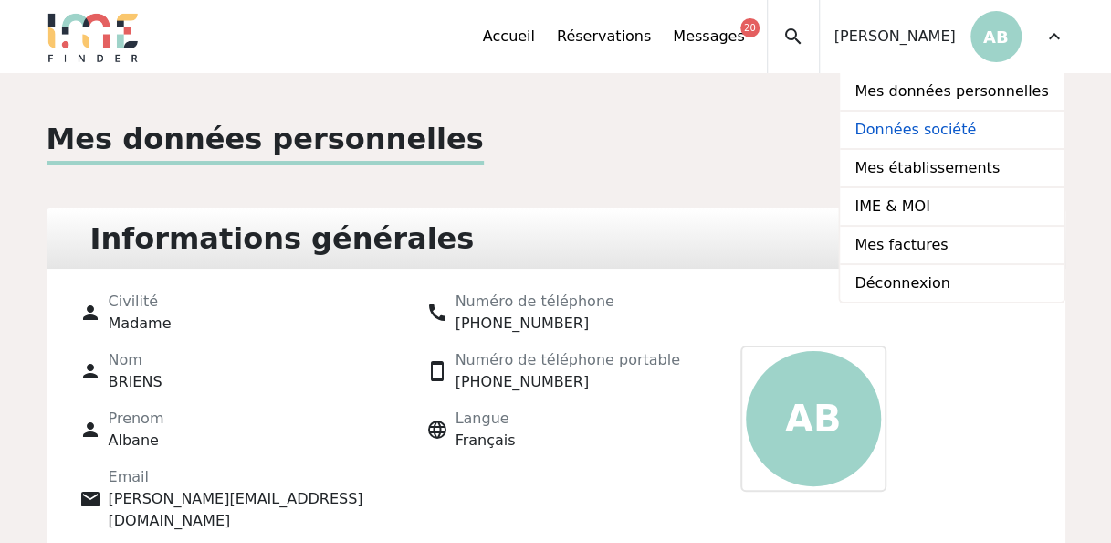
click at [941, 130] on link "Données société" at bounding box center [951, 130] width 223 height 38
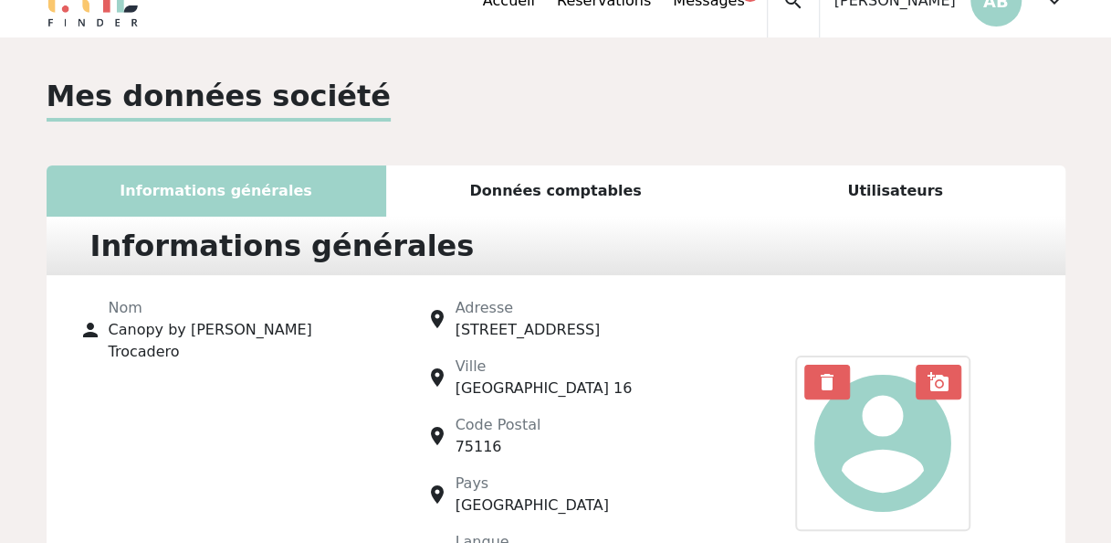
scroll to position [33, 0]
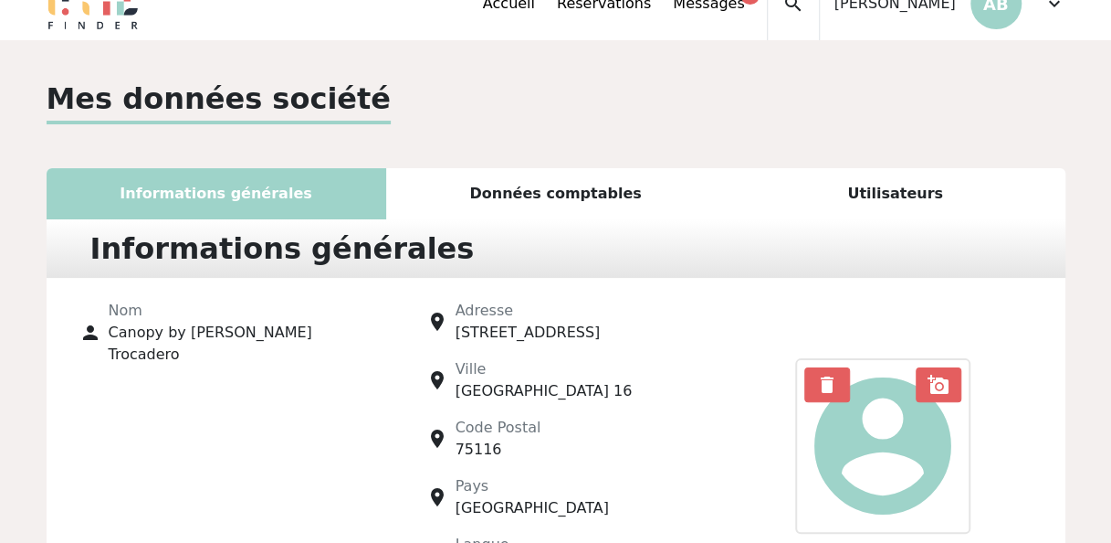
click at [913, 194] on div "Utilisateurs" at bounding box center [896, 193] width 340 height 51
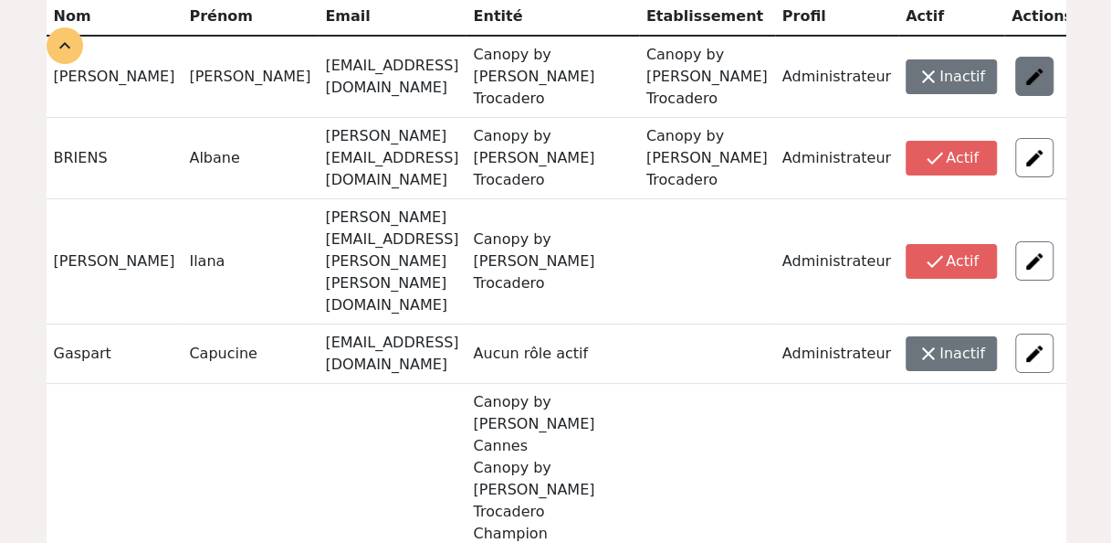
scroll to position [385, 0]
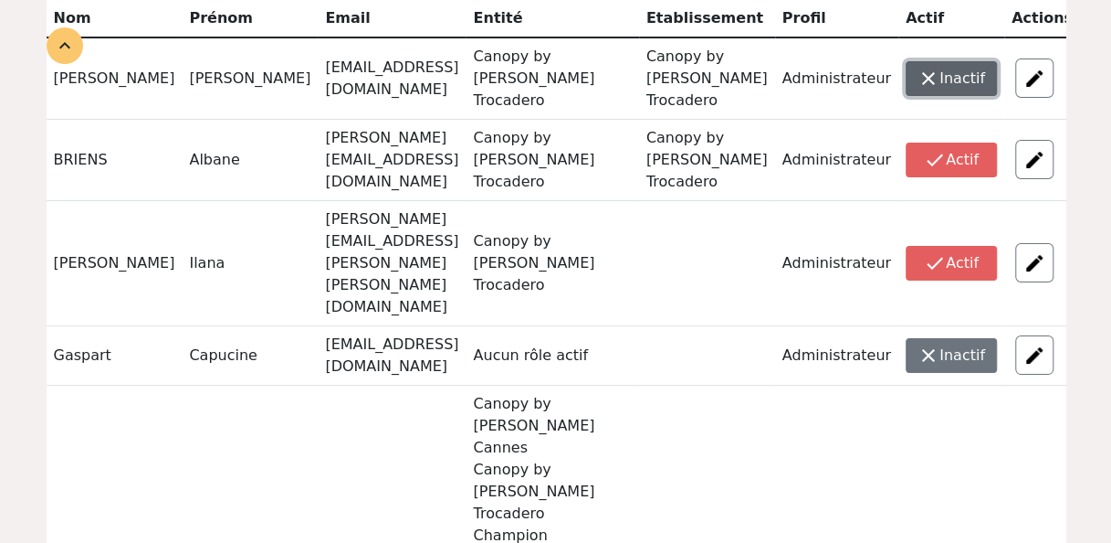
click at [941, 68] on button "close Inactif" at bounding box center [951, 78] width 91 height 35
click at [1032, 68] on img at bounding box center [1035, 79] width 22 height 22
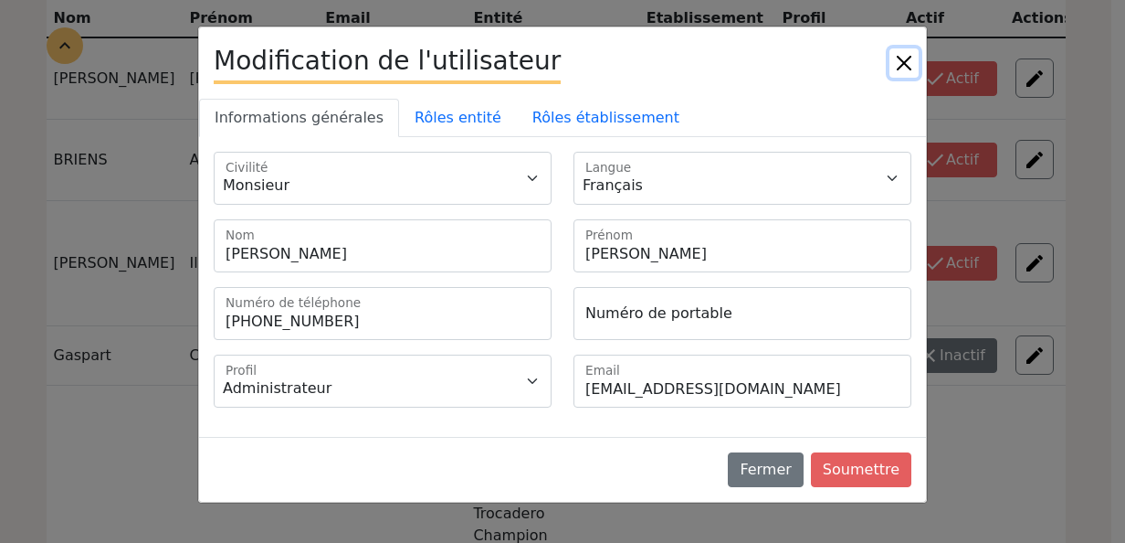
click at [902, 58] on button "Close" at bounding box center [904, 62] width 29 height 29
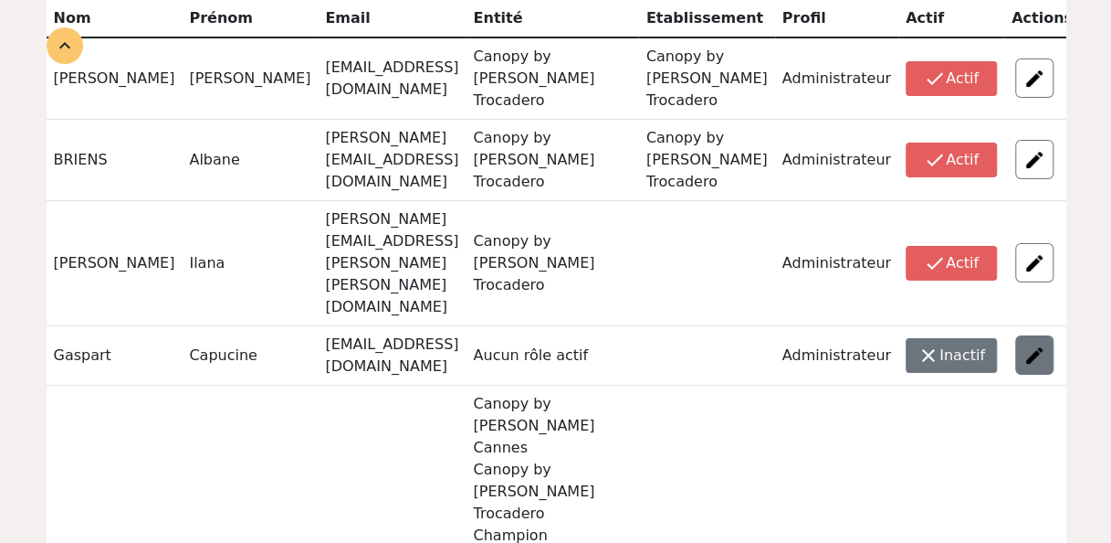
click at [1039, 344] on img at bounding box center [1035, 355] width 22 height 22
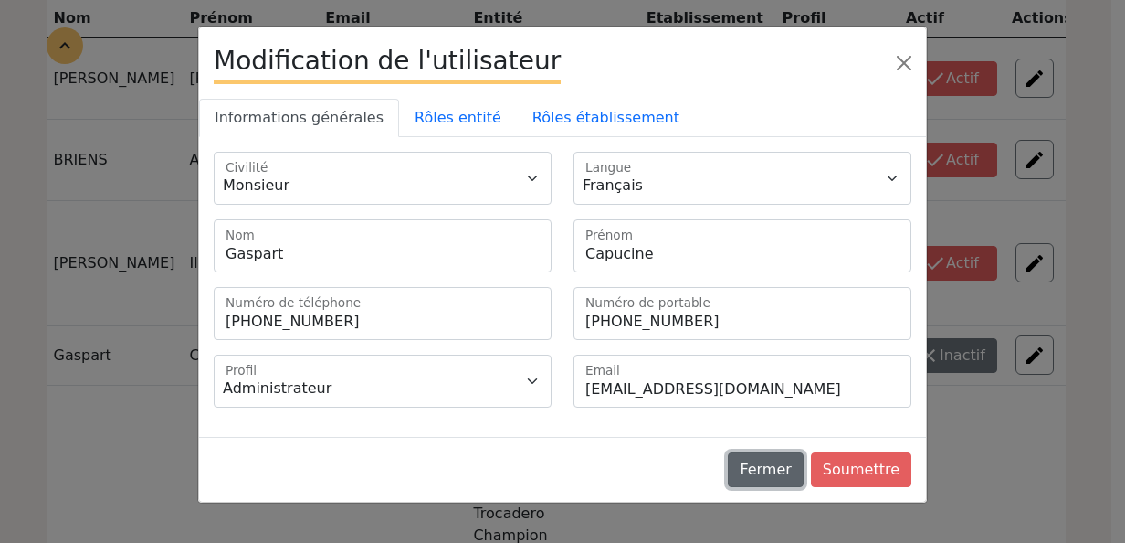
drag, startPoint x: 789, startPoint y: 469, endPoint x: 776, endPoint y: 479, distance: 16.8
click at [776, 479] on button "Fermer" at bounding box center [765, 469] width 75 height 35
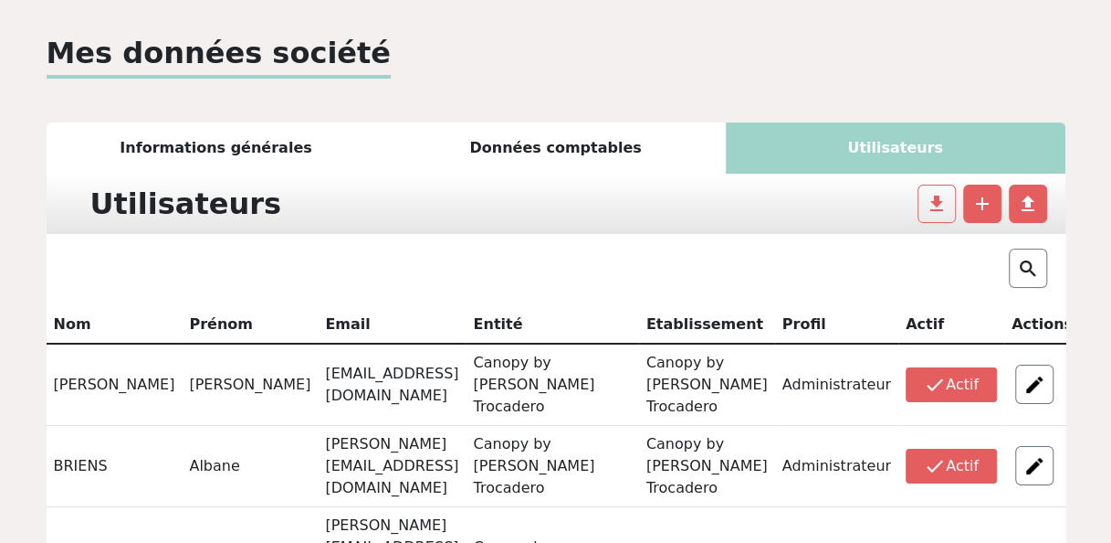
scroll to position [16, 0]
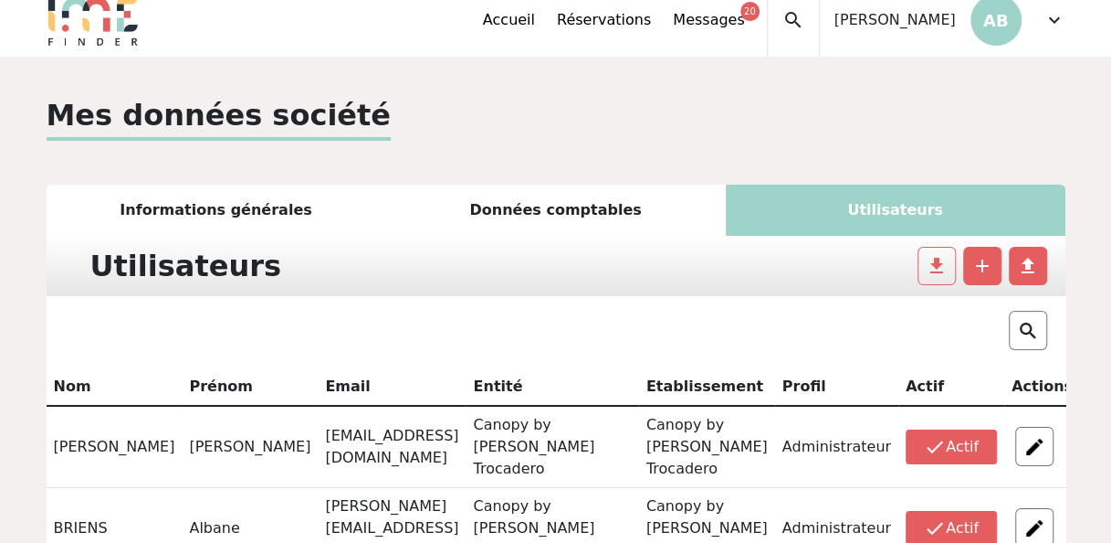
click at [886, 217] on div "Utilisateurs" at bounding box center [896, 209] width 340 height 51
